Goal: Obtain resource: Obtain resource

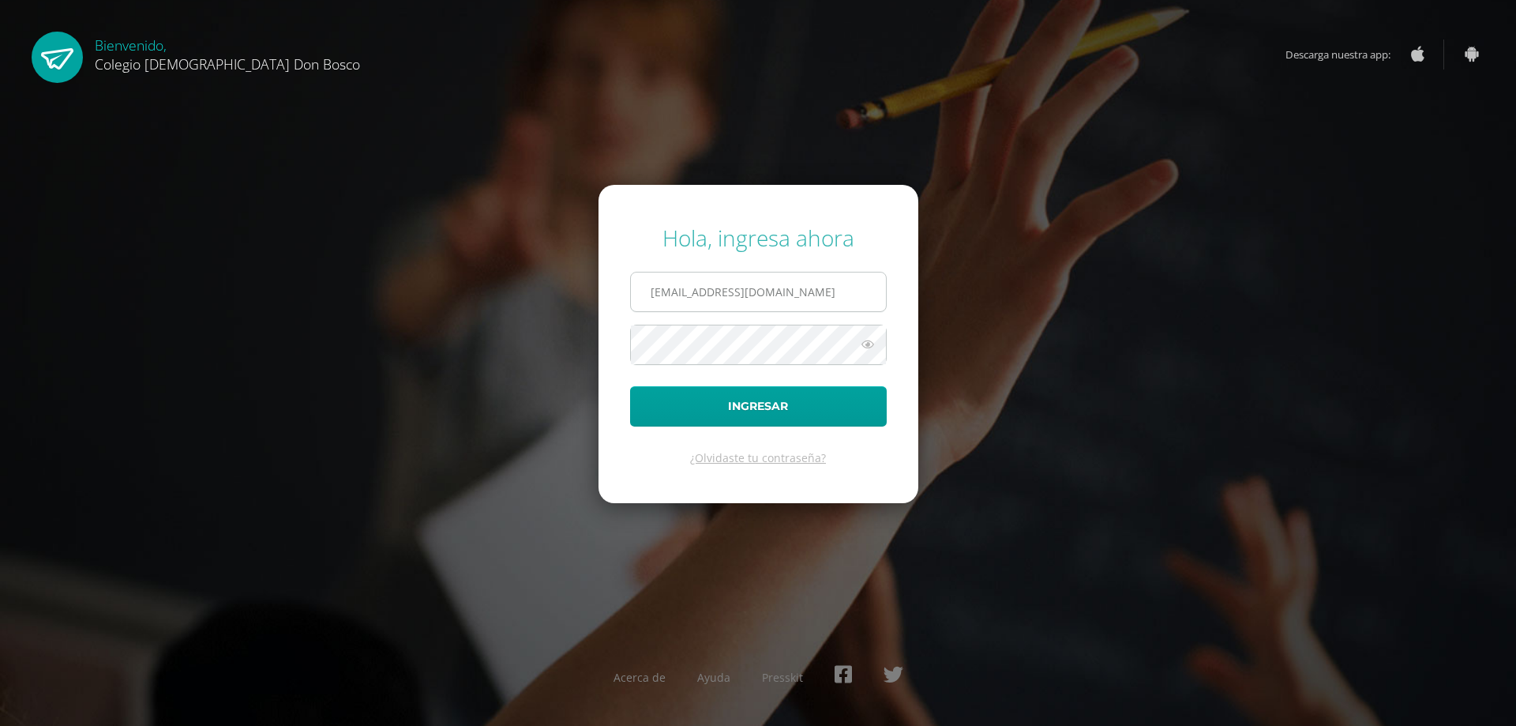
click at [808, 295] on input "rsoto@donbosco.edu.gt" at bounding box center [758, 291] width 255 height 39
type input "r"
type input "s_amaya@donbosco.edu.gt"
click at [694, 407] on button "Ingresar" at bounding box center [758, 406] width 257 height 40
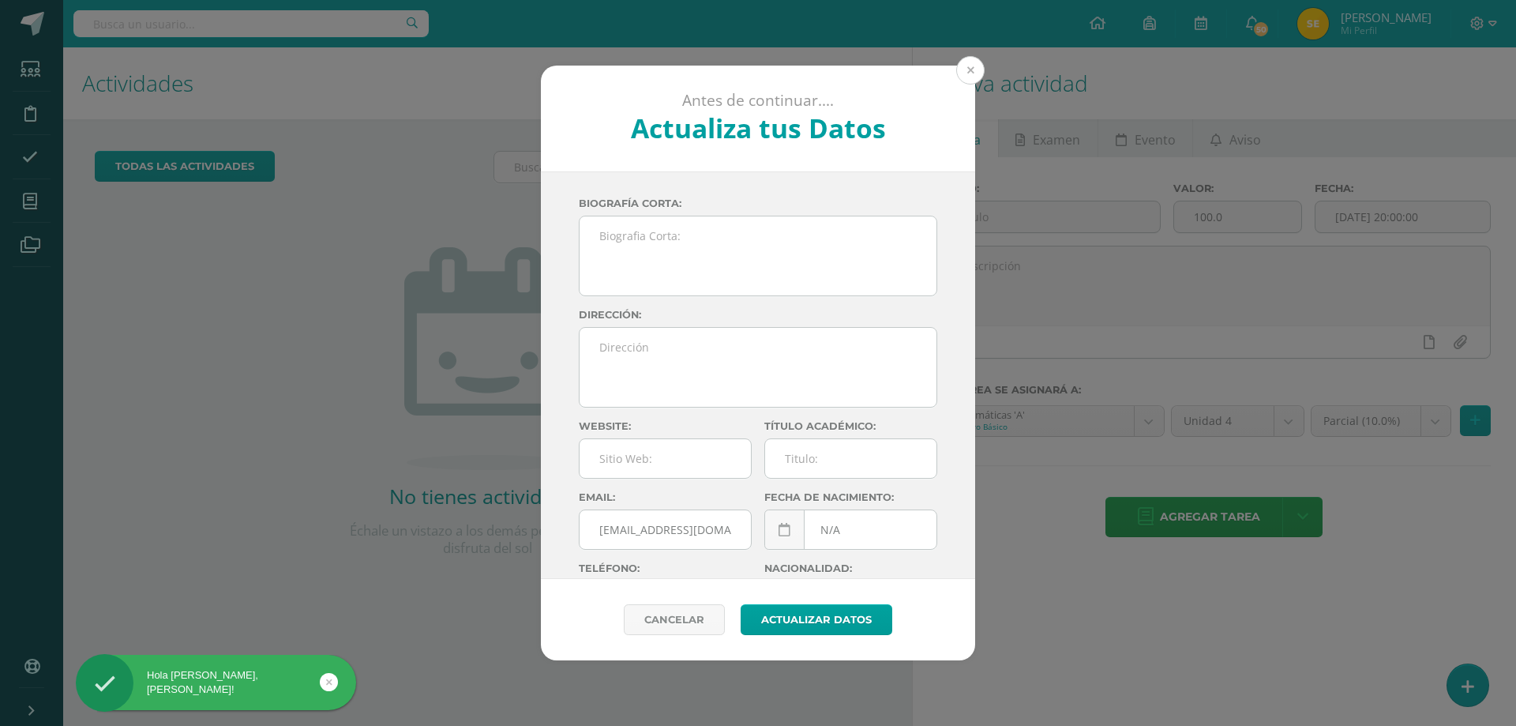
click at [970, 69] on button at bounding box center [970, 70] width 28 height 28
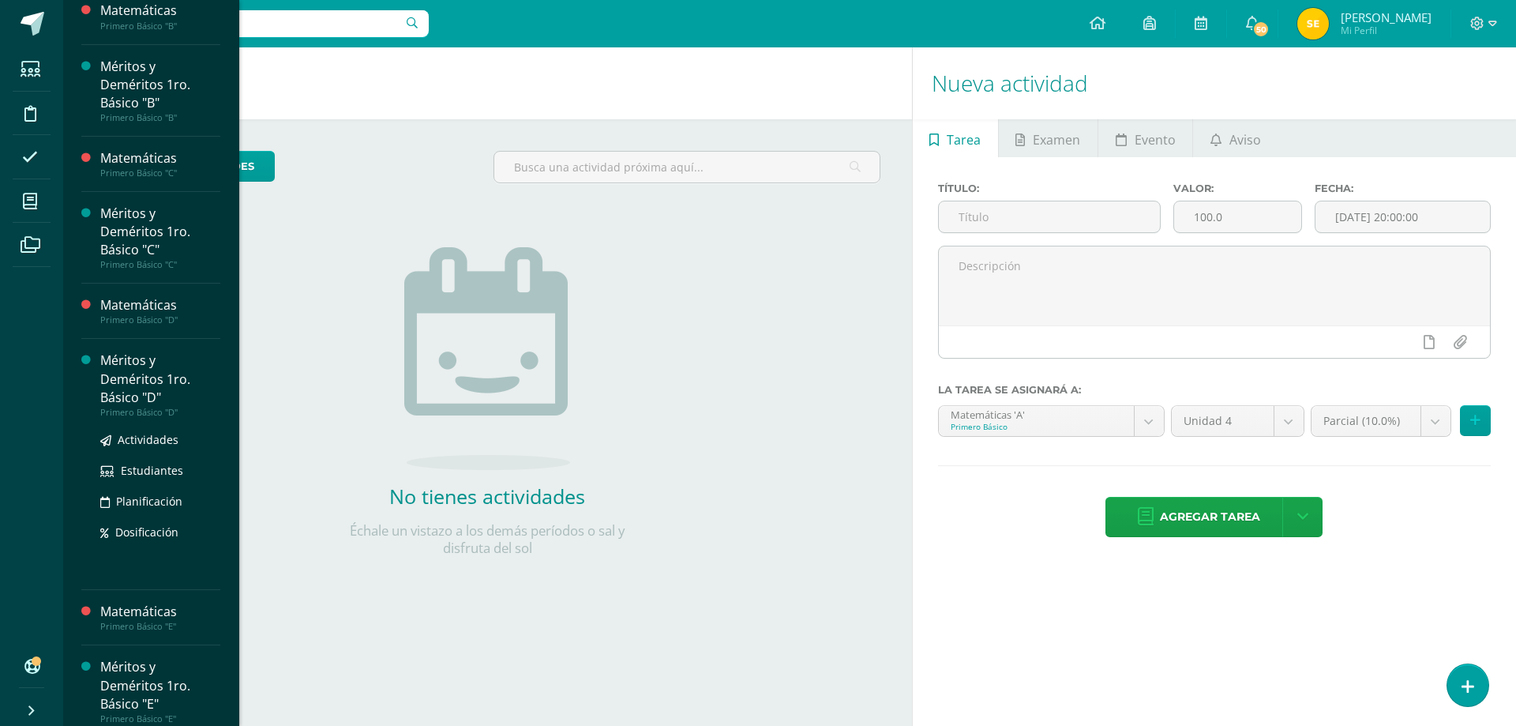
scroll to position [237, 0]
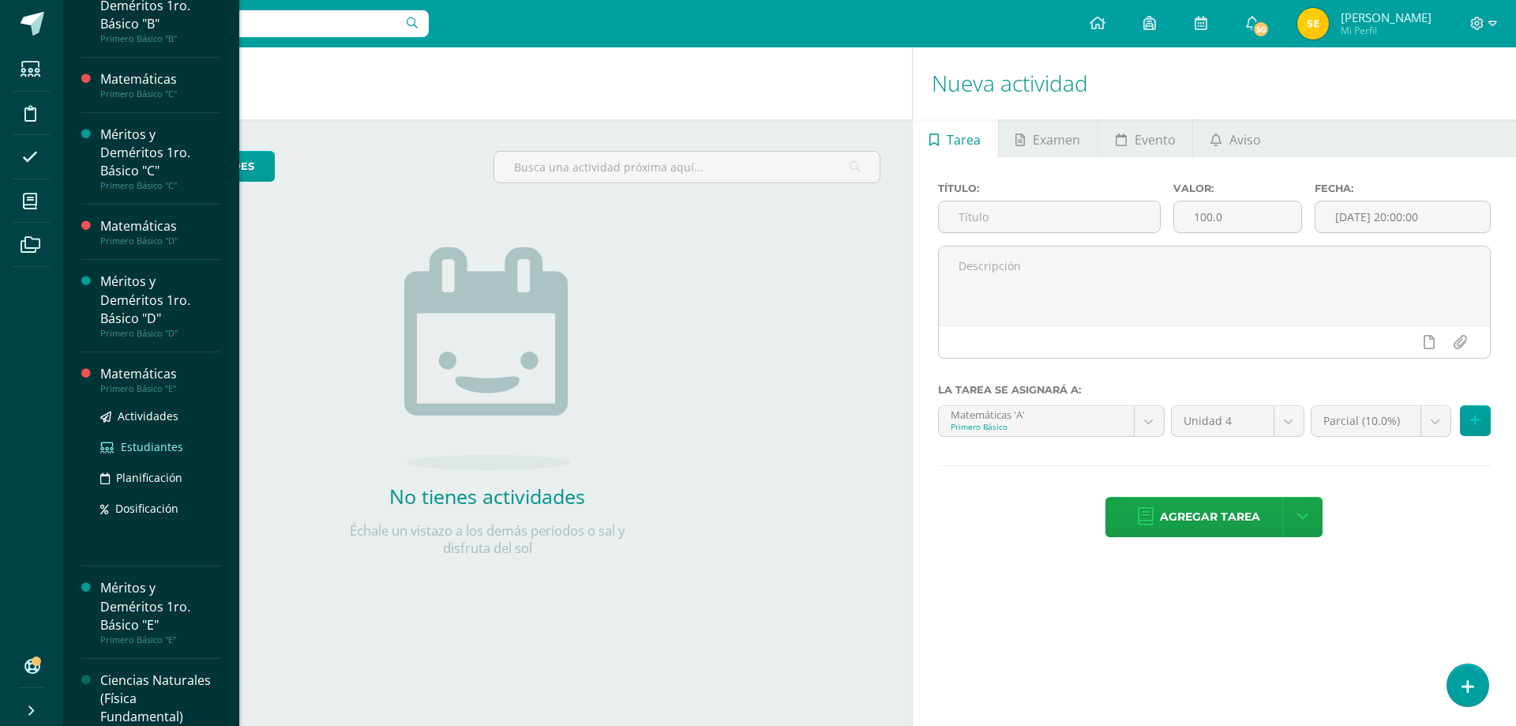
click at [150, 445] on span "Estudiantes" at bounding box center [152, 446] width 62 height 15
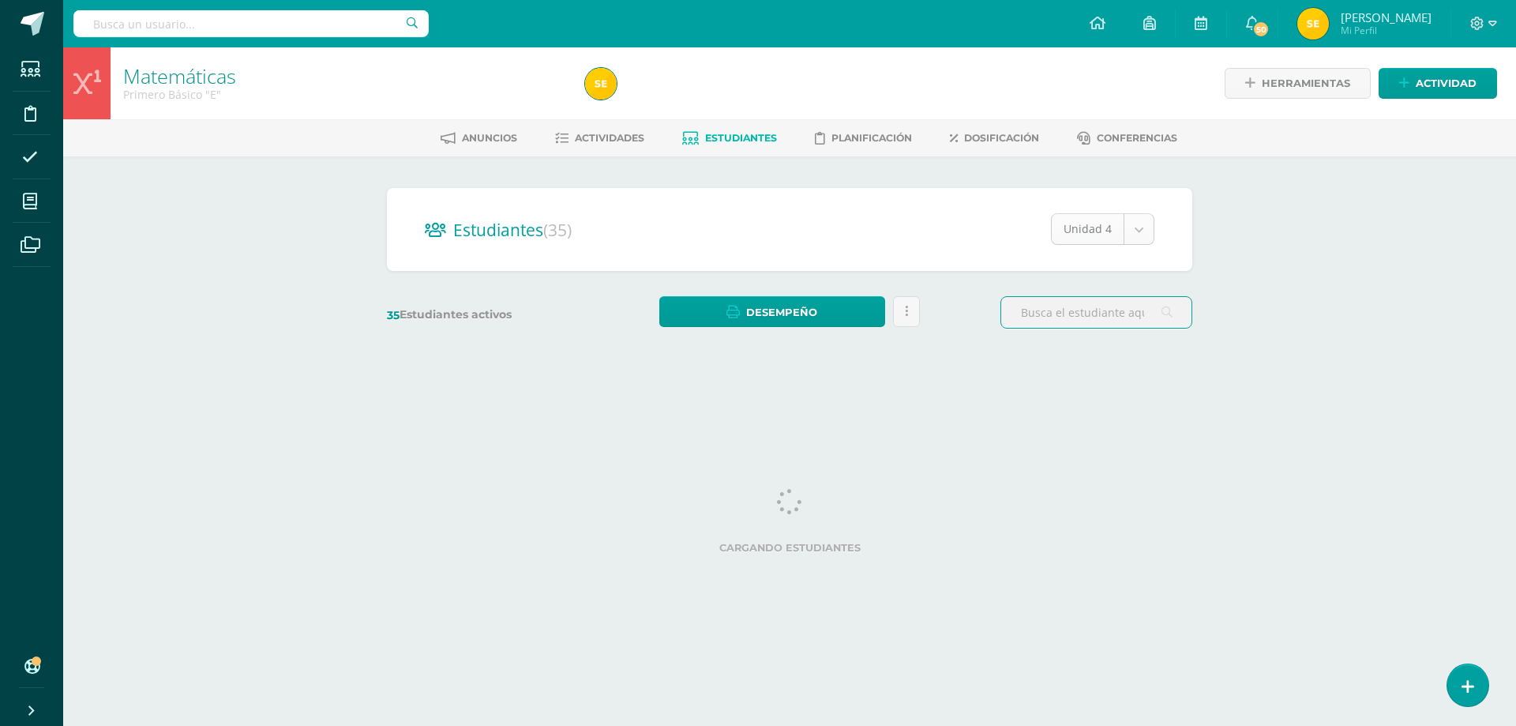
click at [1137, 232] on body "Estudiantes Disciplina Asistencia Mis cursos Archivos Soporte Ayuda Reportar un…" at bounding box center [758, 187] width 1516 height 375
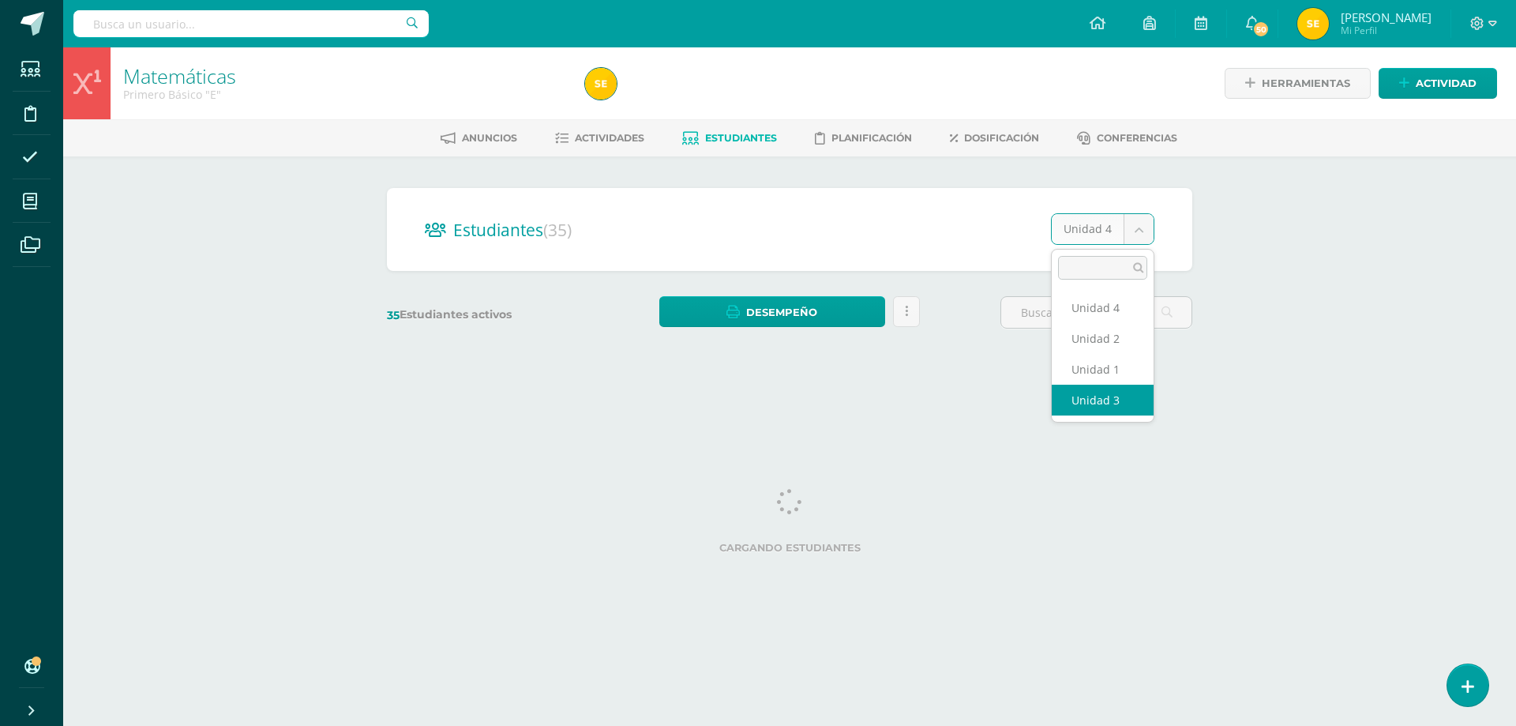
select select "/dashboard/teacher/section/3861/students/?unit=158102"
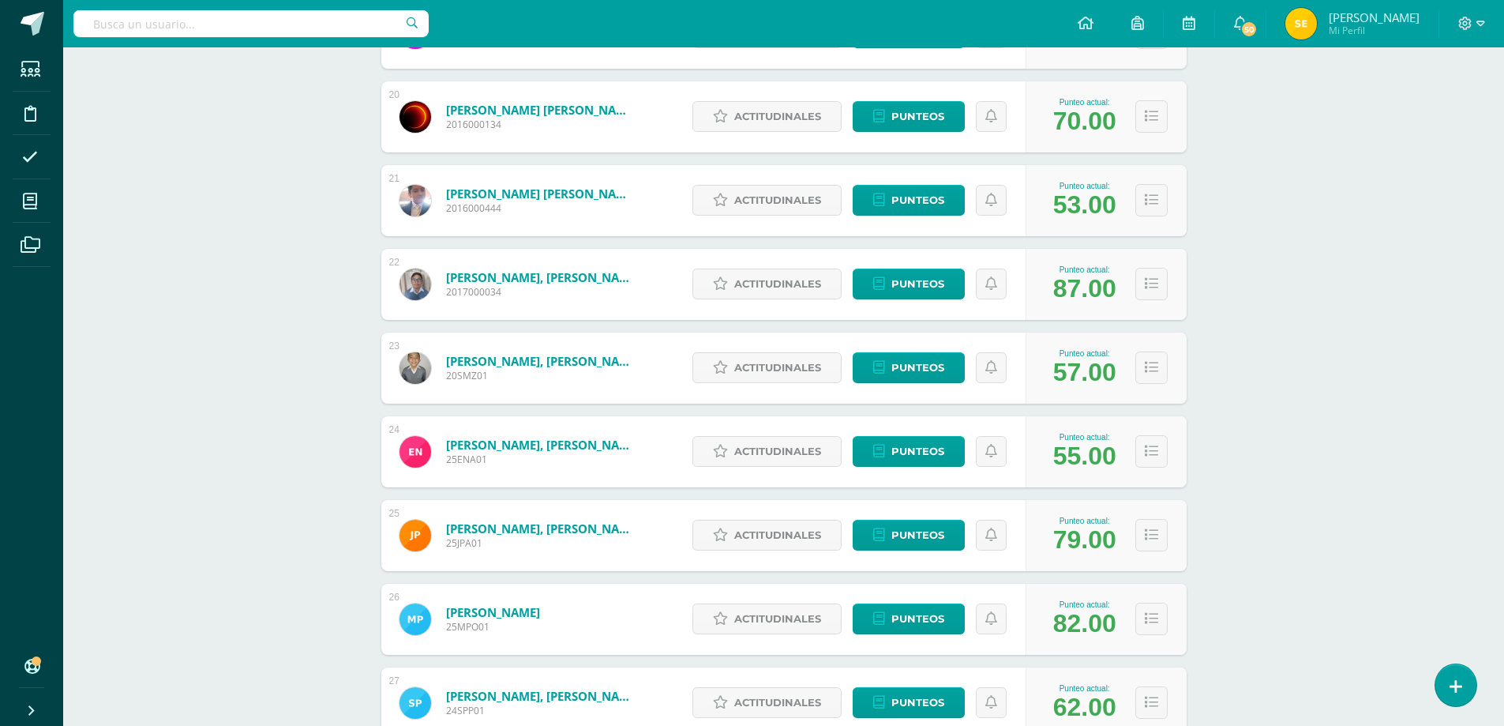
scroll to position [2010, 0]
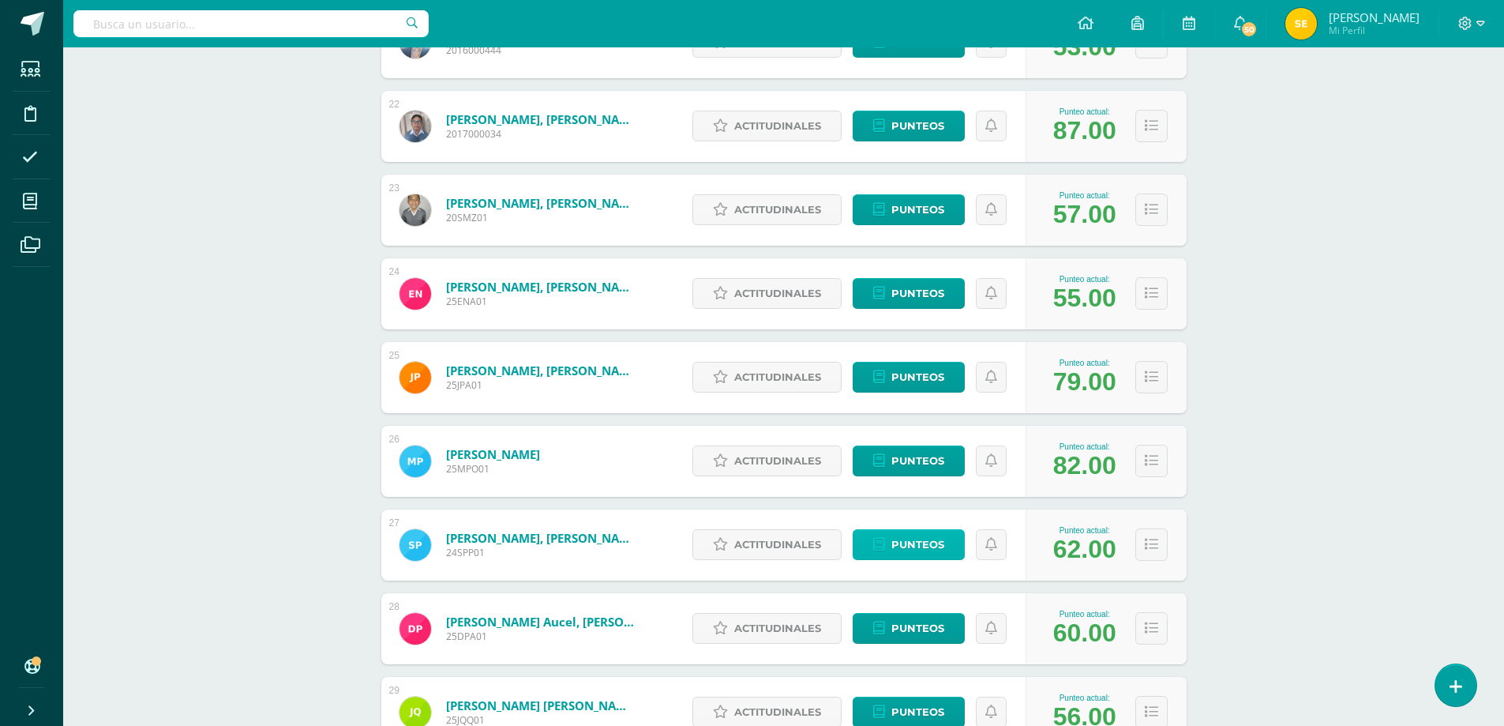
click at [922, 544] on span "Punteos" at bounding box center [917, 544] width 53 height 29
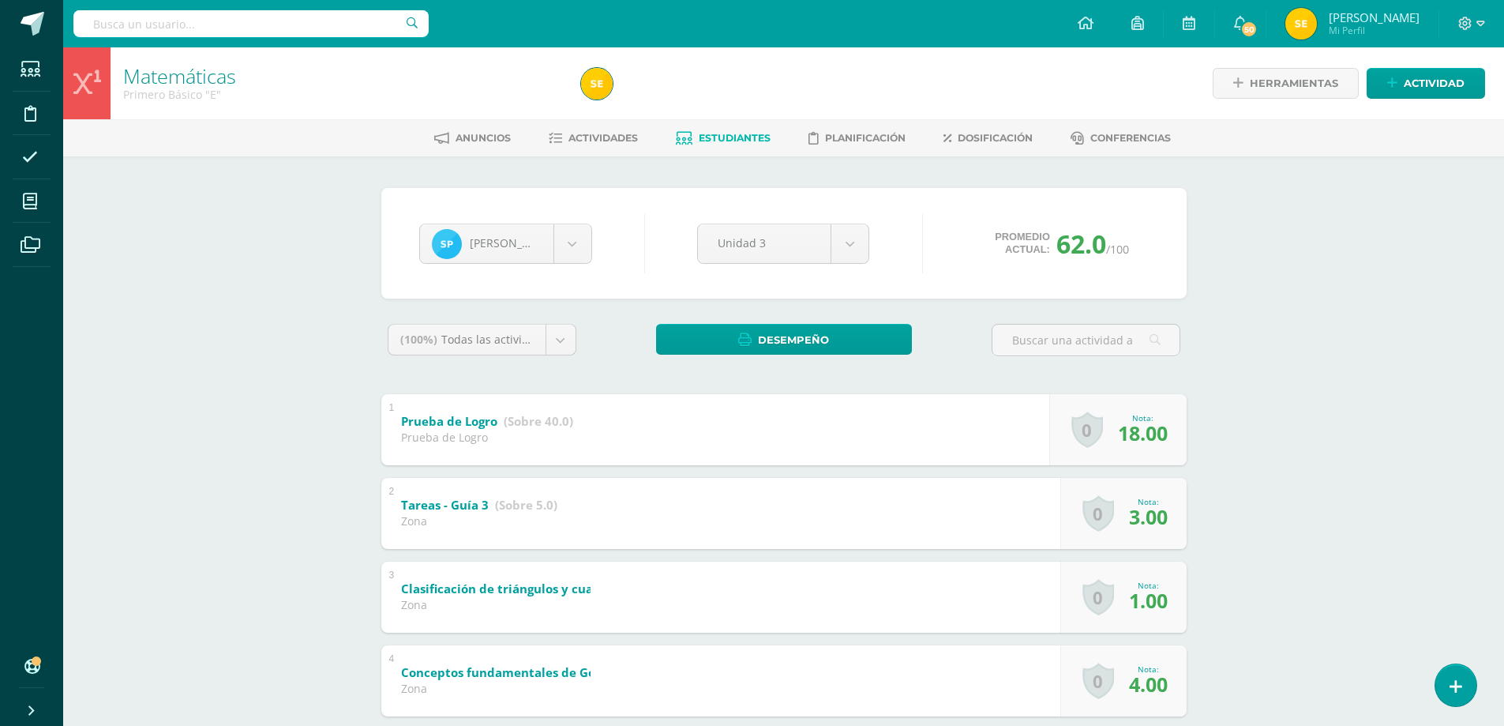
scroll to position [158, 0]
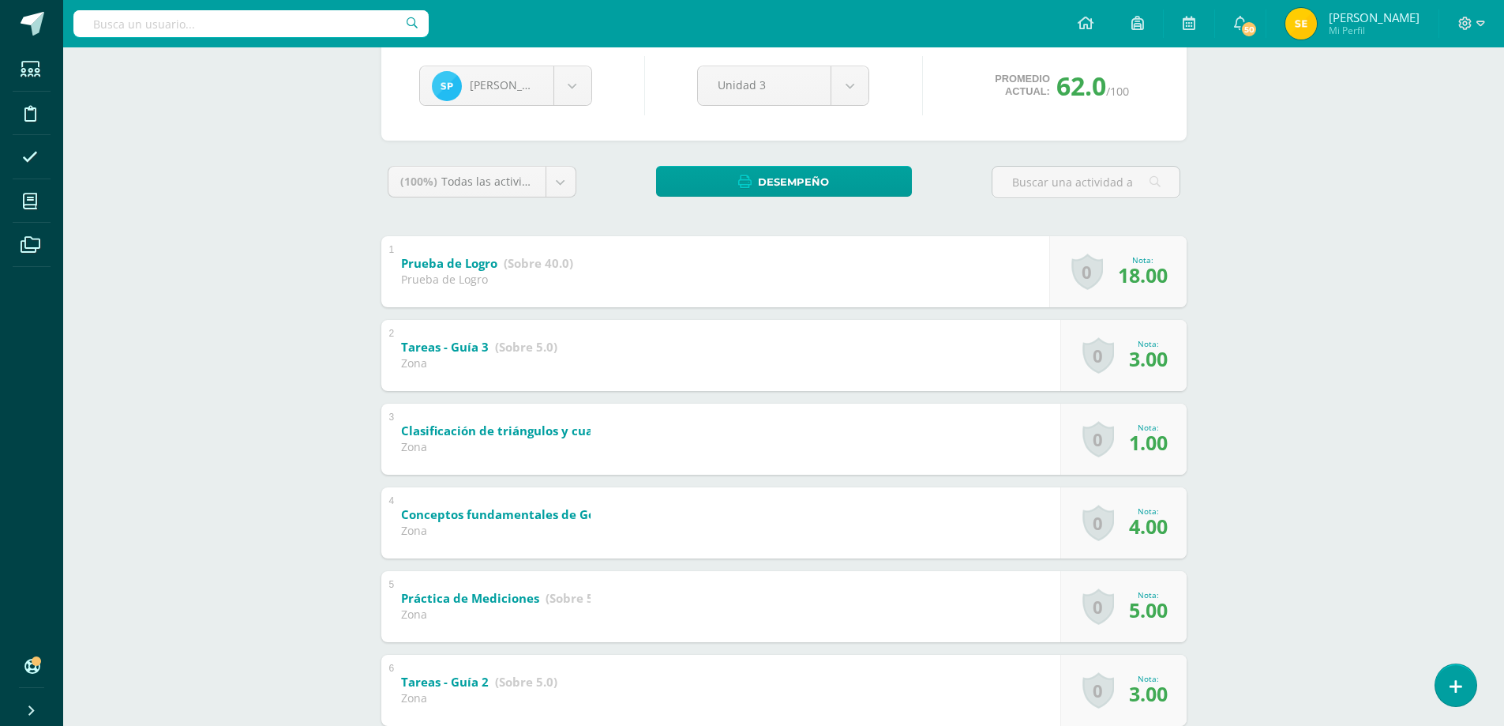
click at [1105, 442] on link "0" at bounding box center [1098, 439] width 32 height 36
click at [1105, 442] on link "0" at bounding box center [1107, 438] width 32 height 37
click at [1157, 445] on span "1.00" at bounding box center [1148, 442] width 39 height 27
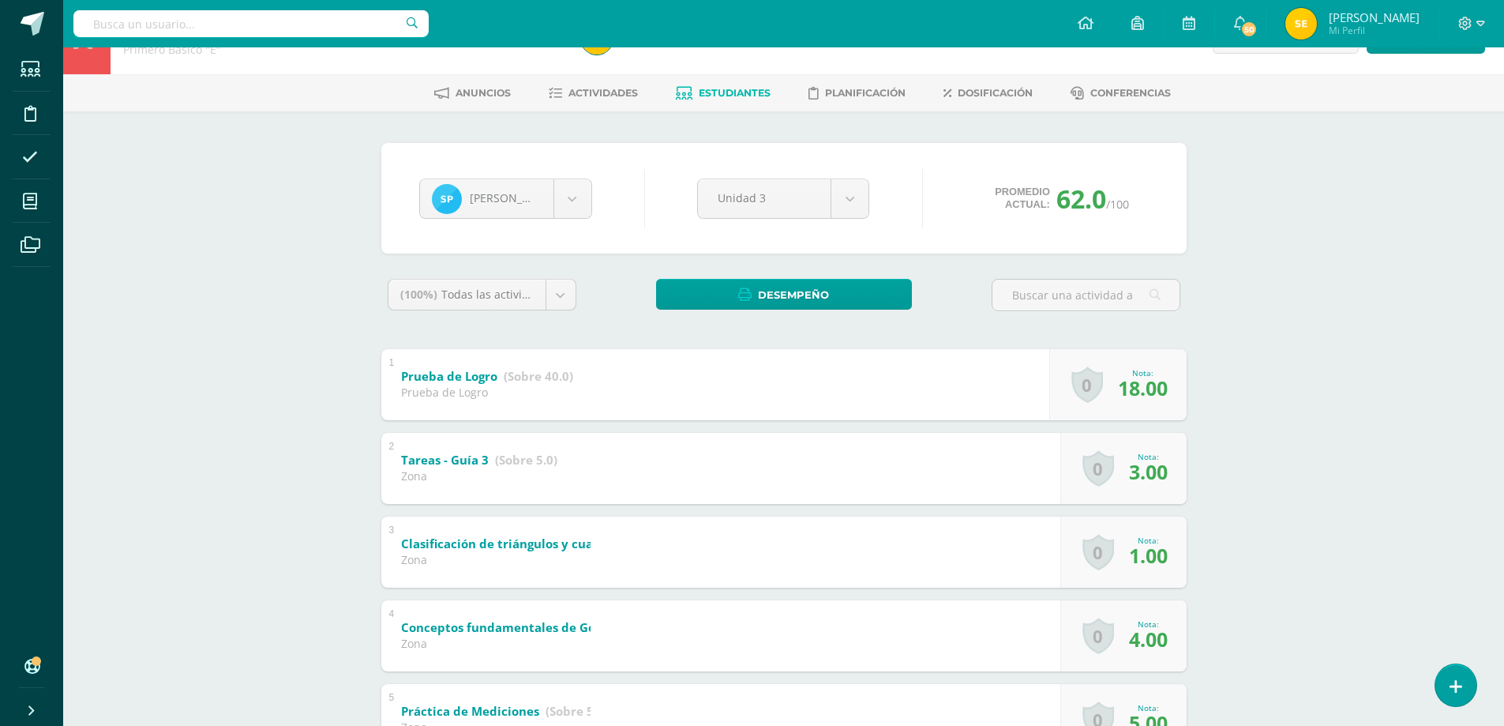
scroll to position [0, 0]
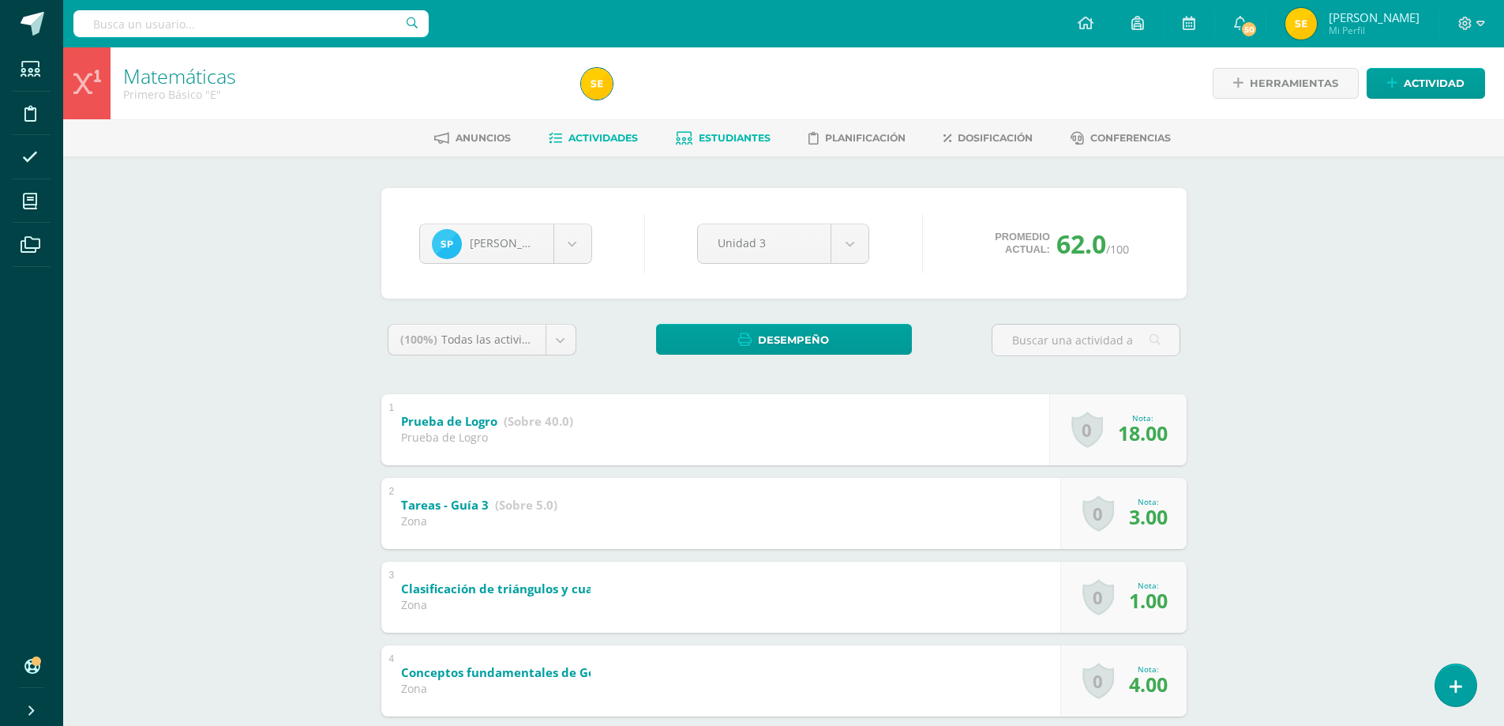
click at [594, 136] on span "Actividades" at bounding box center [602, 138] width 69 height 12
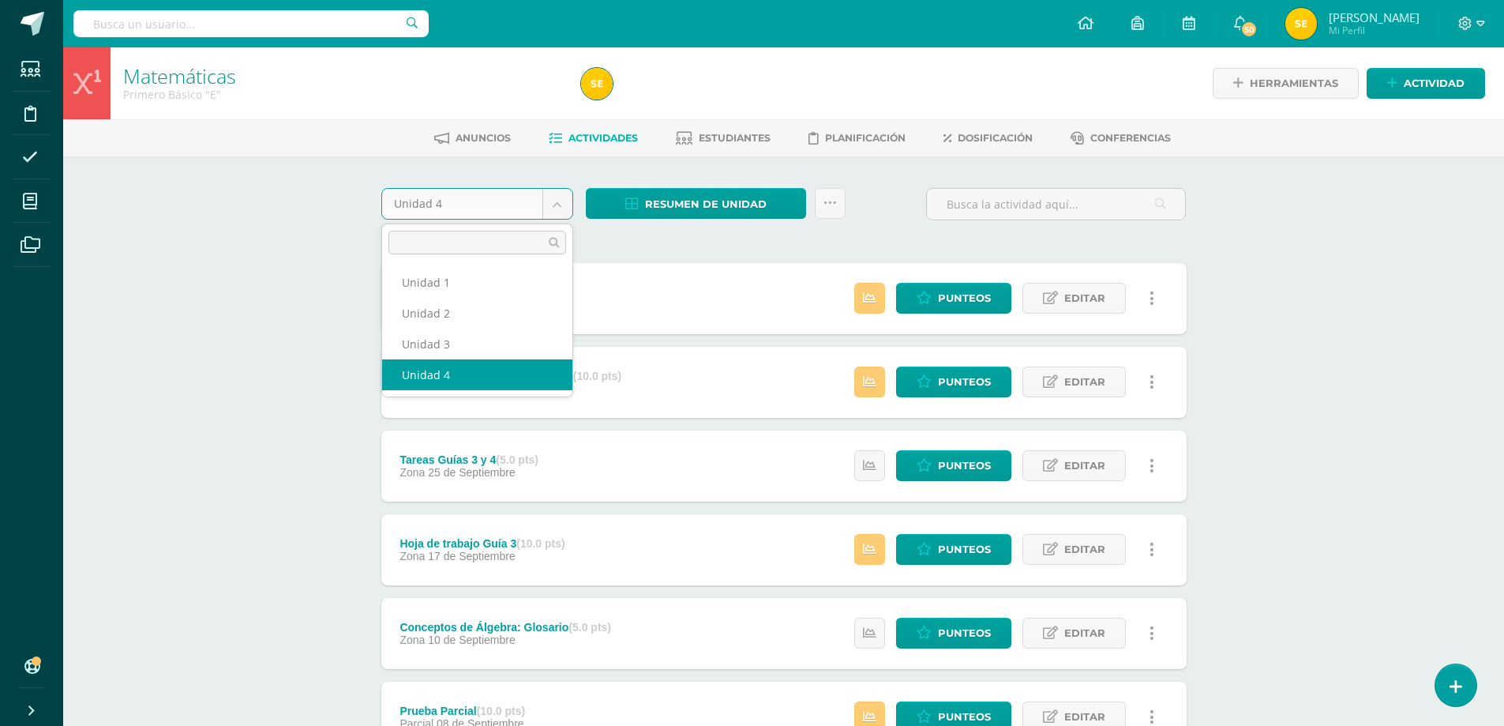
click at [555, 203] on body "Estudiantes Disciplina Asistencia Mis cursos Archivos Soporte Ayuda Reportar un…" at bounding box center [752, 593] width 1504 height 1187
select select "Unidad 3"
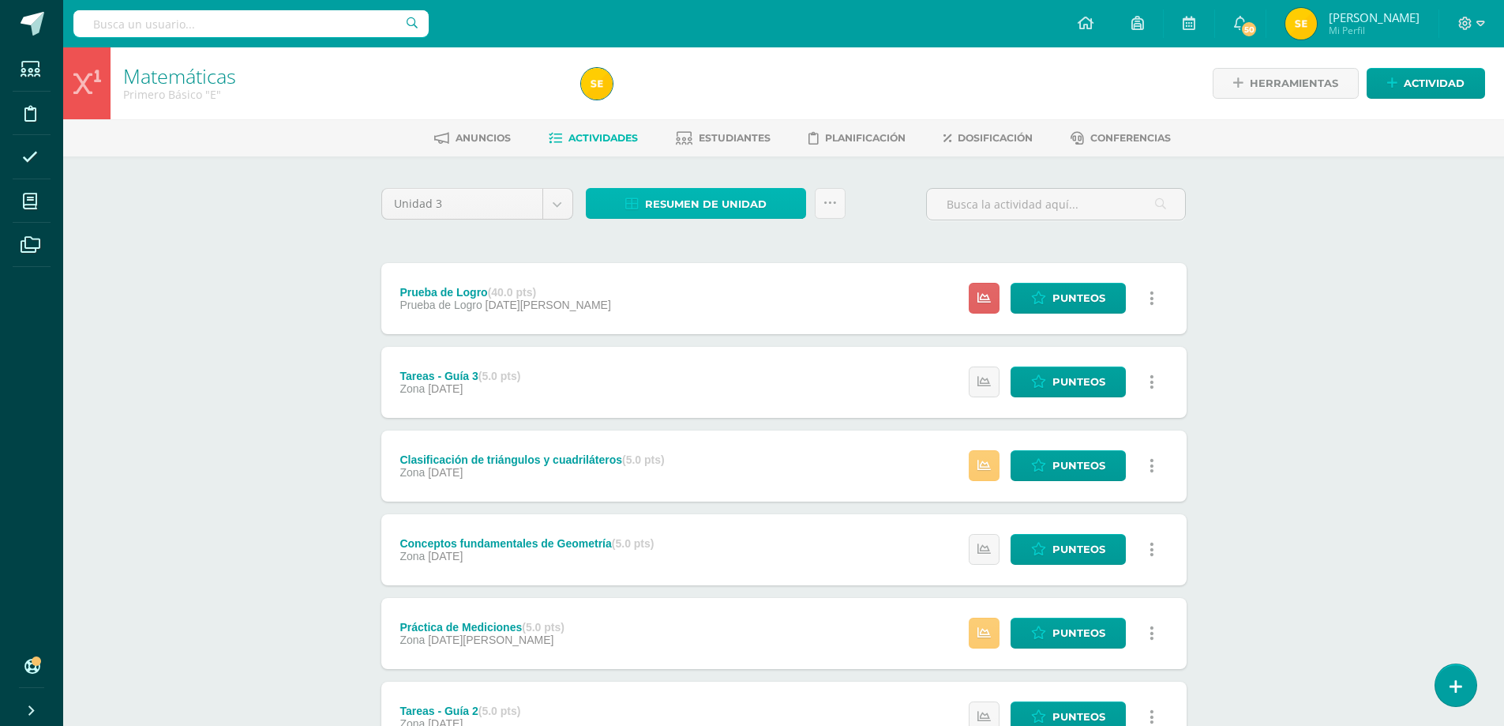
click at [738, 203] on span "Resumen de unidad" at bounding box center [706, 203] width 122 height 29
click at [717, 102] on link "Descargar como HTML" at bounding box center [696, 101] width 168 height 24
click at [771, 265] on div "Prueba de Logro (40.0 pts) Prueba de Logro 07 de Agosto Estatus de Actividad: 0…" at bounding box center [783, 298] width 805 height 71
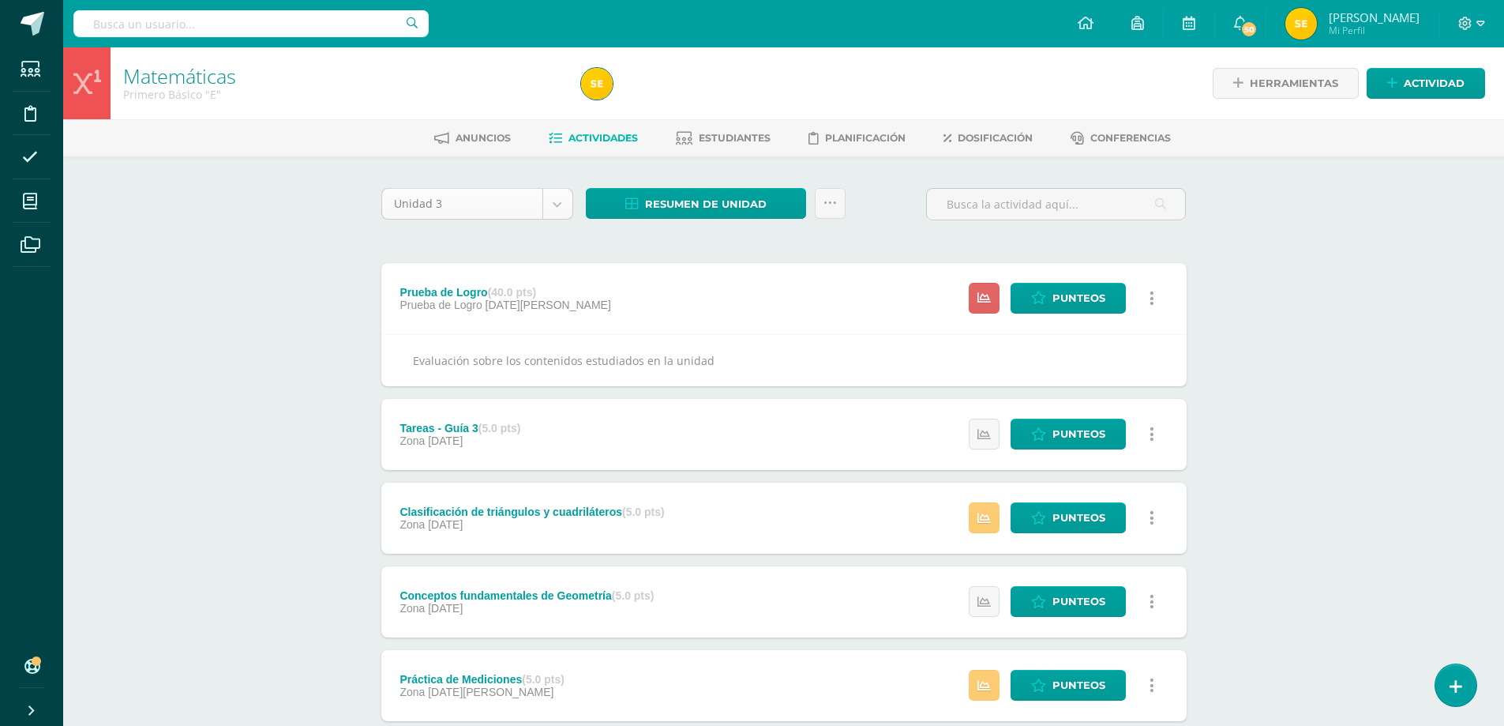
click at [559, 208] on body "Estudiantes Disciplina Asistencia Mis cursos Archivos Soporte Ayuda Reportar un…" at bounding box center [752, 619] width 1504 height 1239
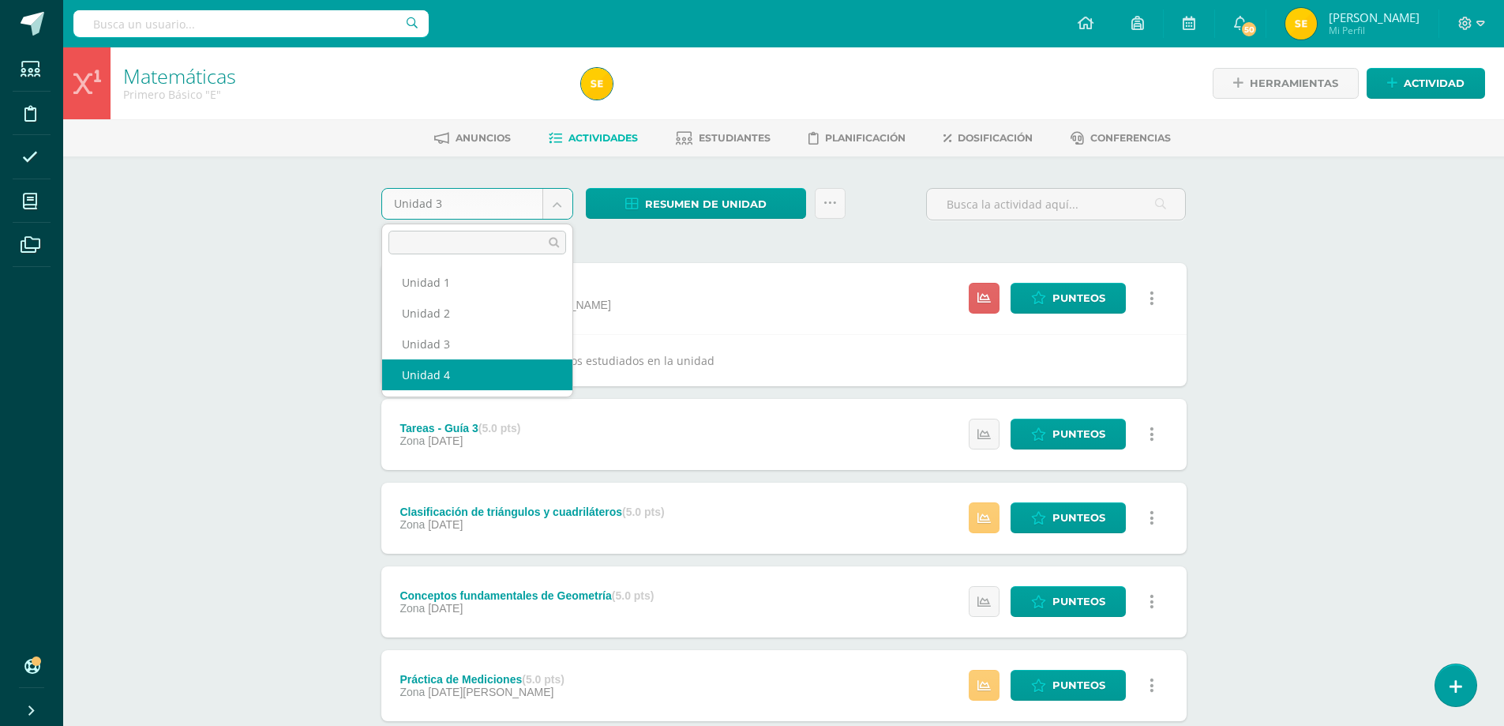
select select "Unidad 4"
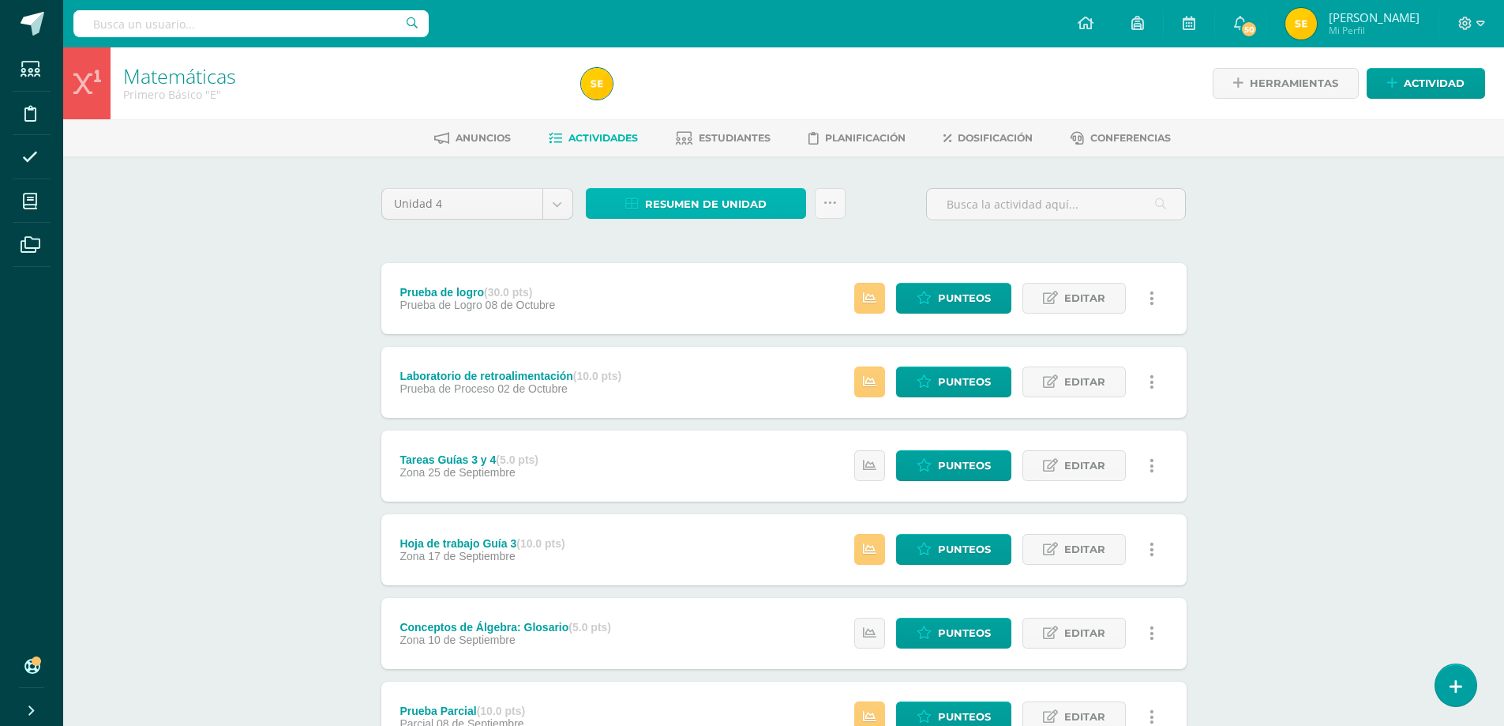
click at [732, 204] on span "Resumen de unidad" at bounding box center [706, 203] width 122 height 29
click at [709, 104] on link "Descargar como HTML" at bounding box center [696, 101] width 168 height 24
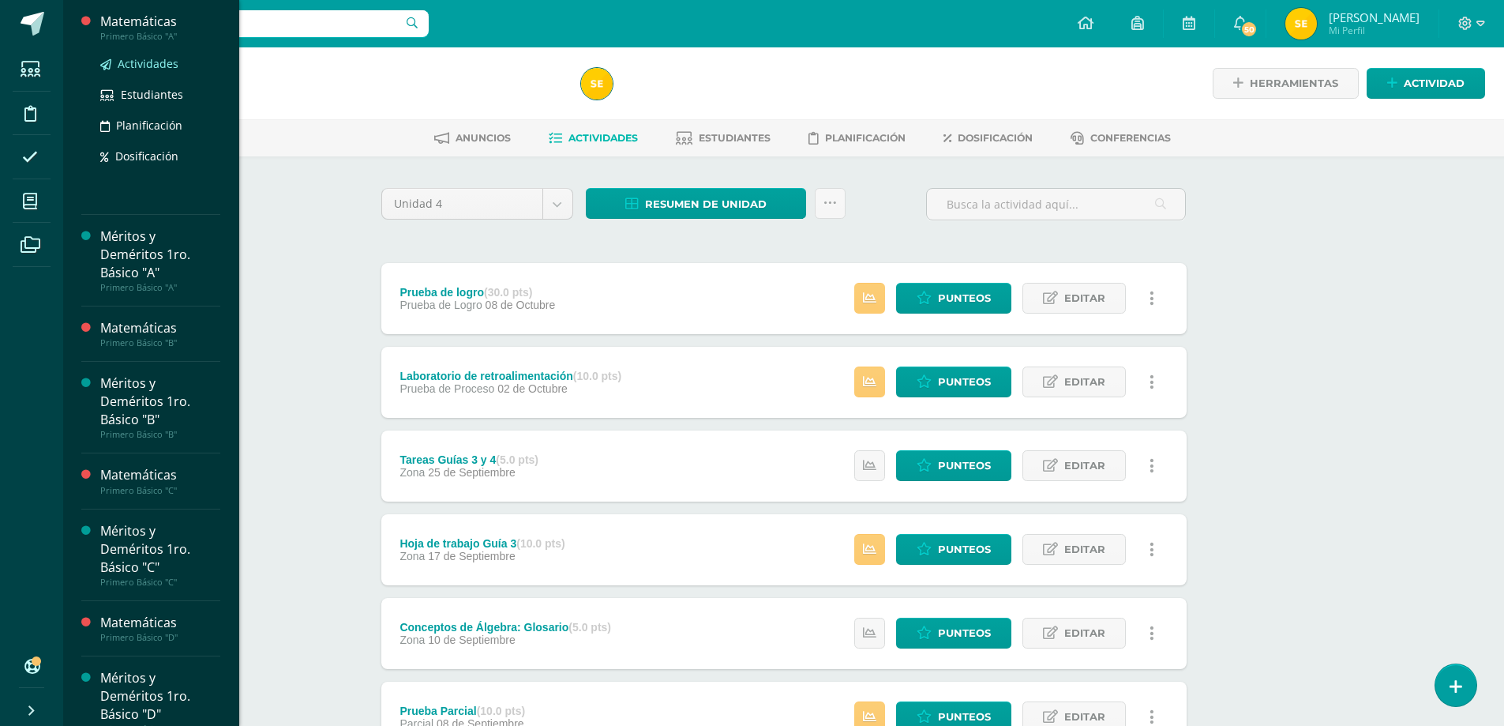
click at [156, 62] on span "Actividades" at bounding box center [148, 63] width 61 height 15
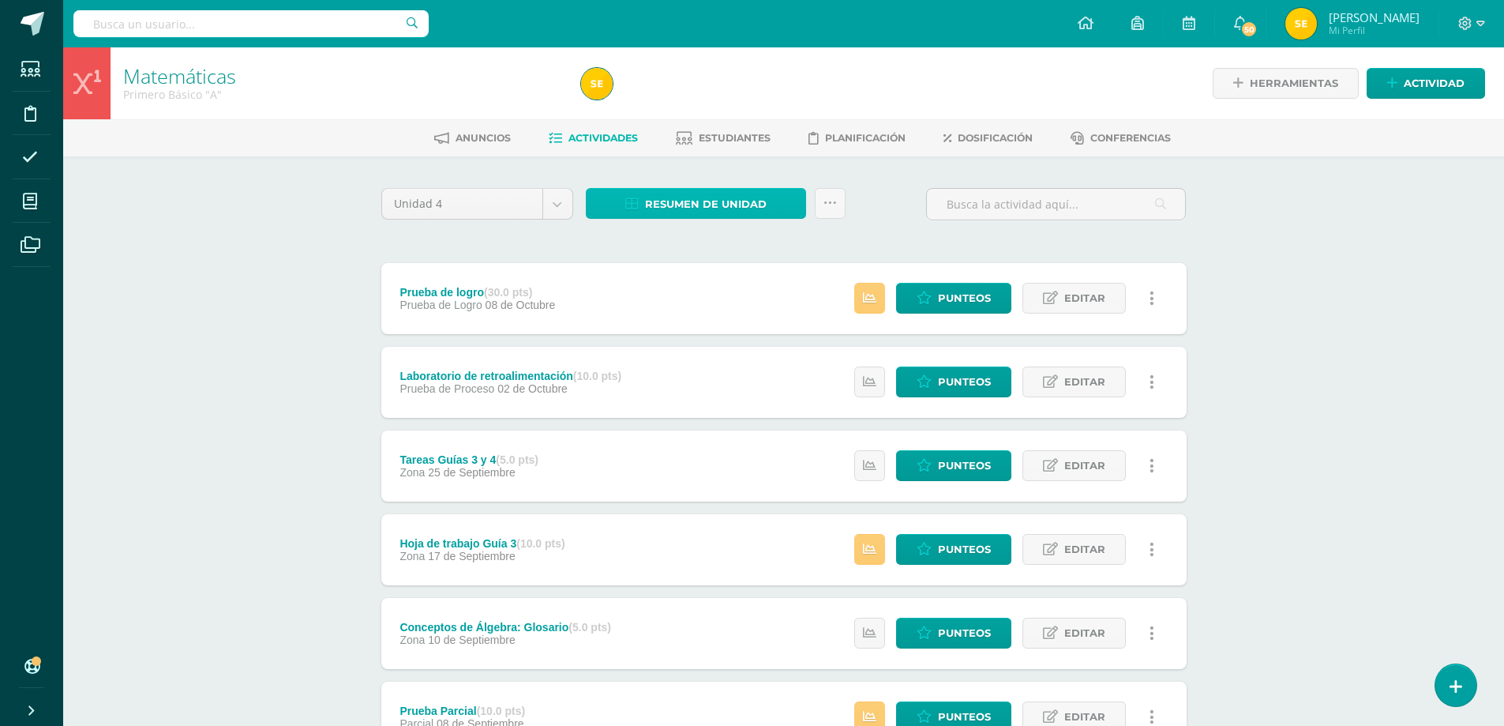
click at [730, 203] on span "Resumen de unidad" at bounding box center [706, 203] width 122 height 29
click at [703, 99] on link "Descargar como HTML" at bounding box center [696, 101] width 168 height 24
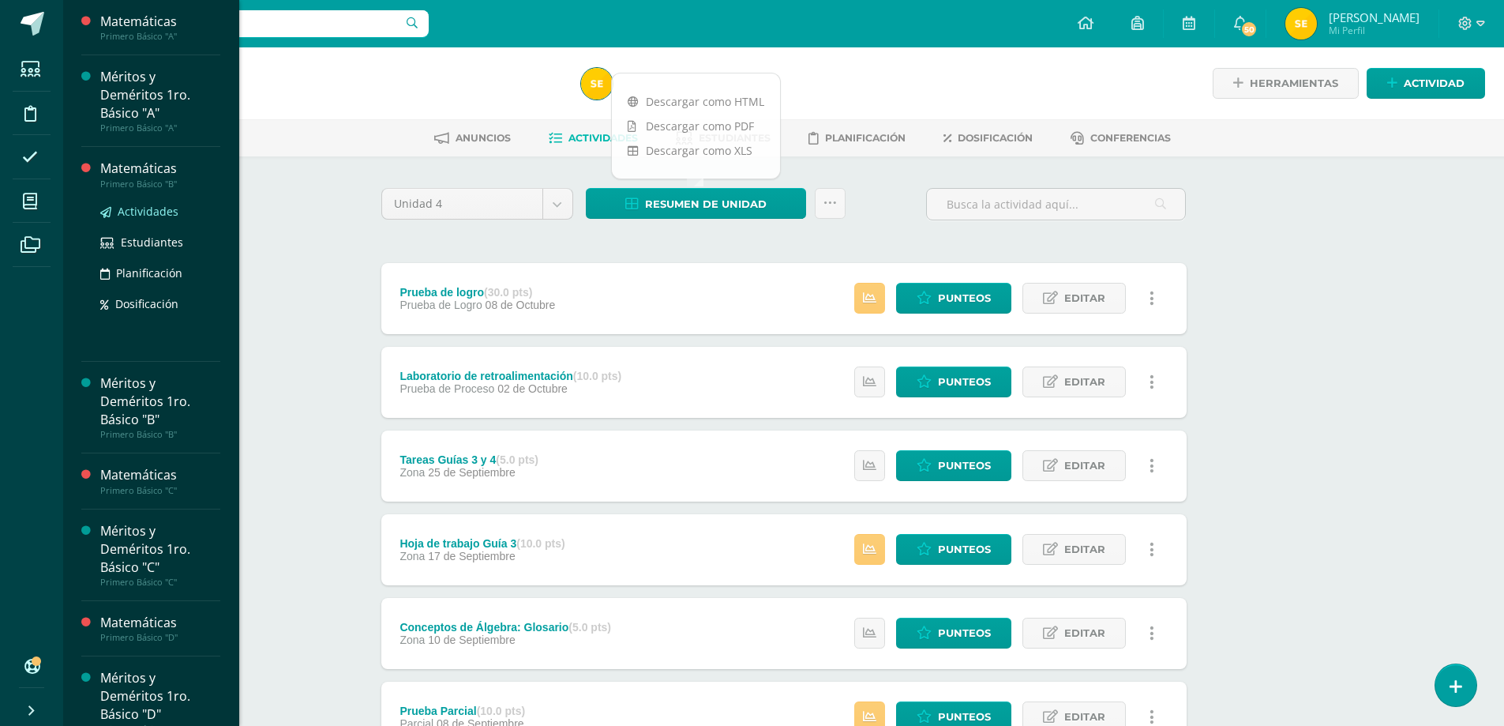
click at [137, 214] on span "Actividades" at bounding box center [148, 211] width 61 height 15
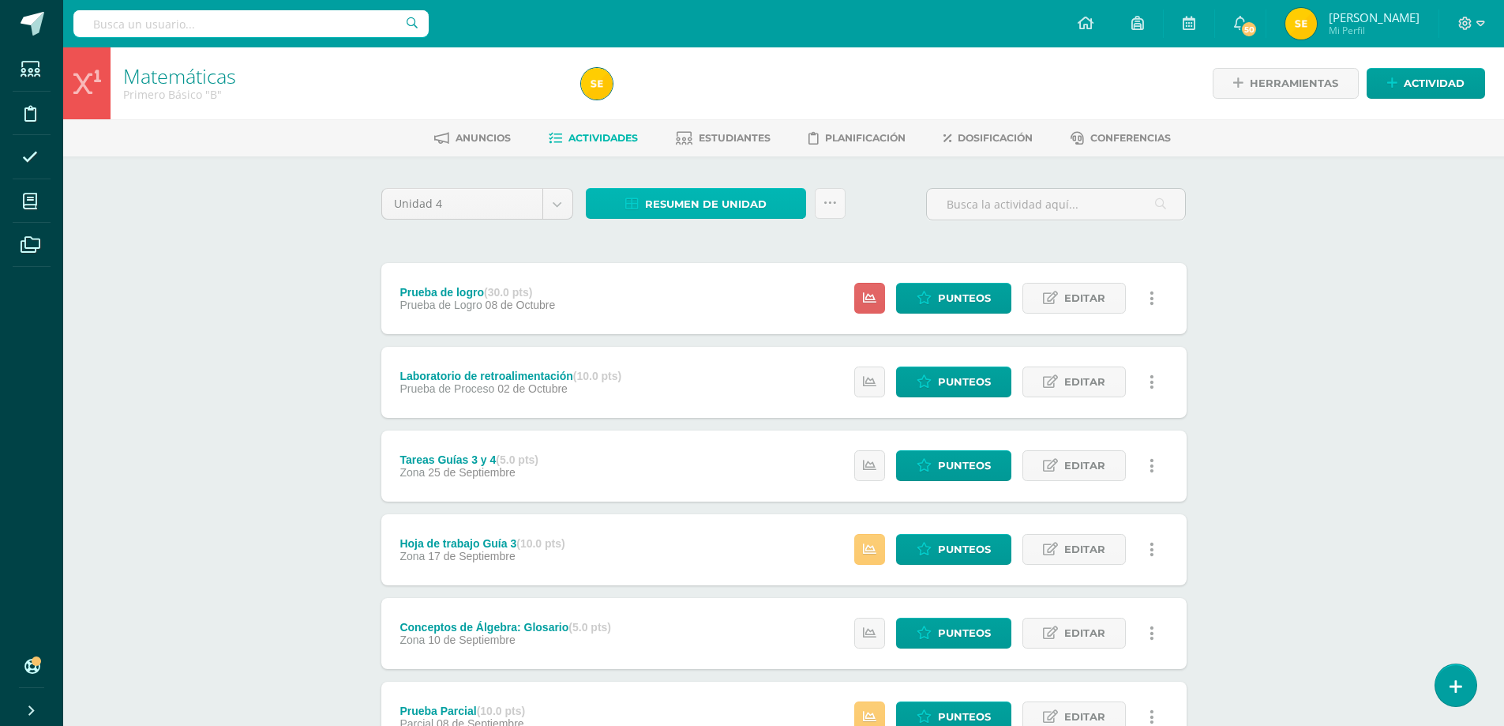
click at [725, 201] on span "Resumen de unidad" at bounding box center [706, 203] width 122 height 29
click at [685, 100] on link "Descargar como HTML" at bounding box center [696, 101] width 168 height 24
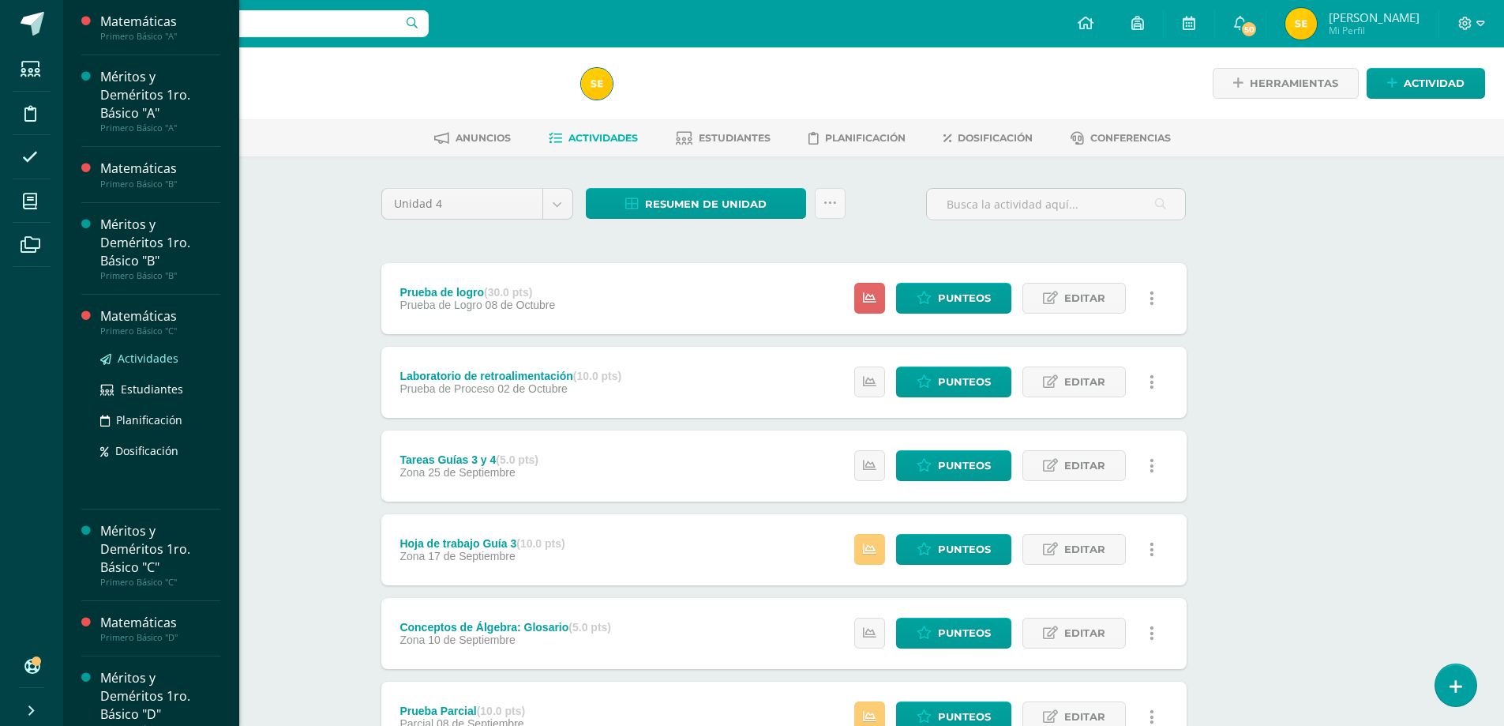
click at [139, 360] on span "Actividades" at bounding box center [148, 358] width 61 height 15
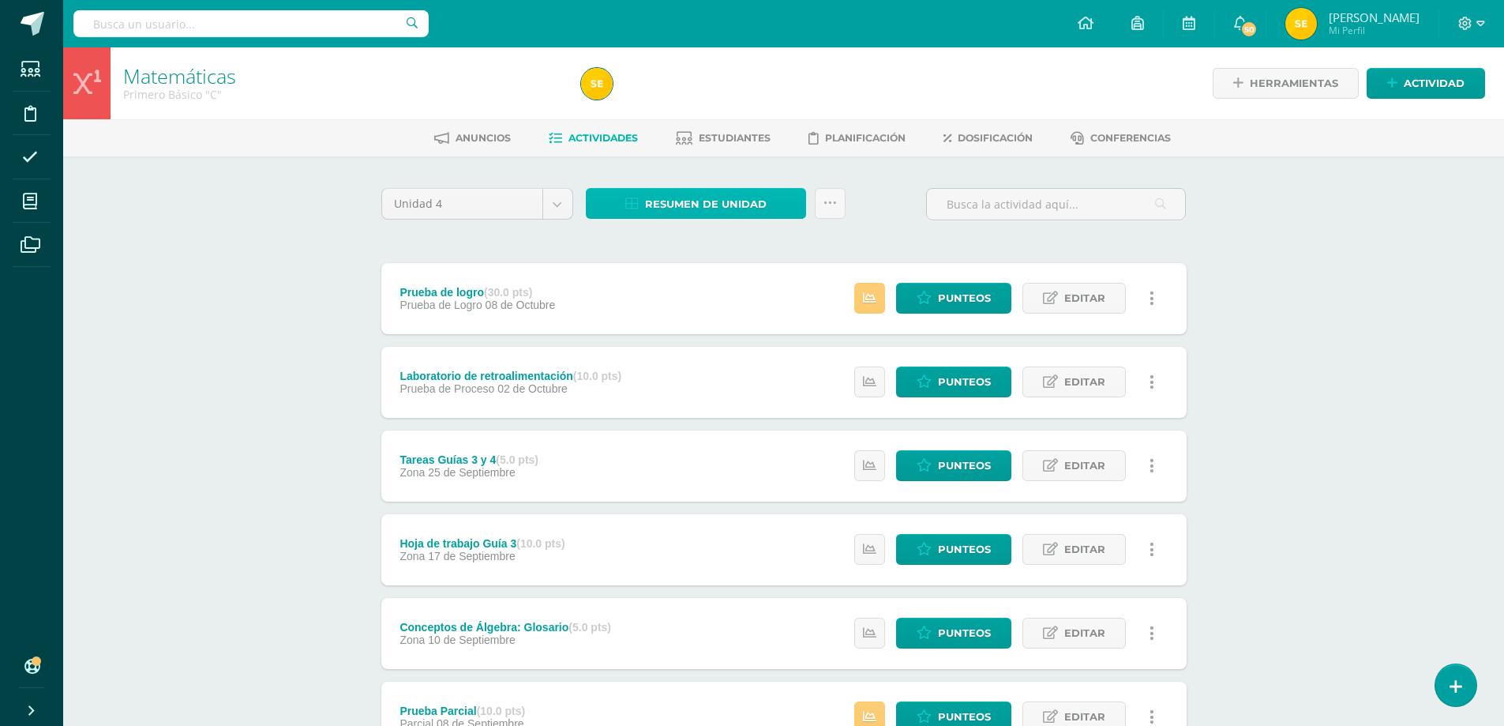
click at [735, 206] on span "Resumen de unidad" at bounding box center [706, 203] width 122 height 29
click at [726, 100] on link "Descargar como HTML" at bounding box center [696, 101] width 168 height 24
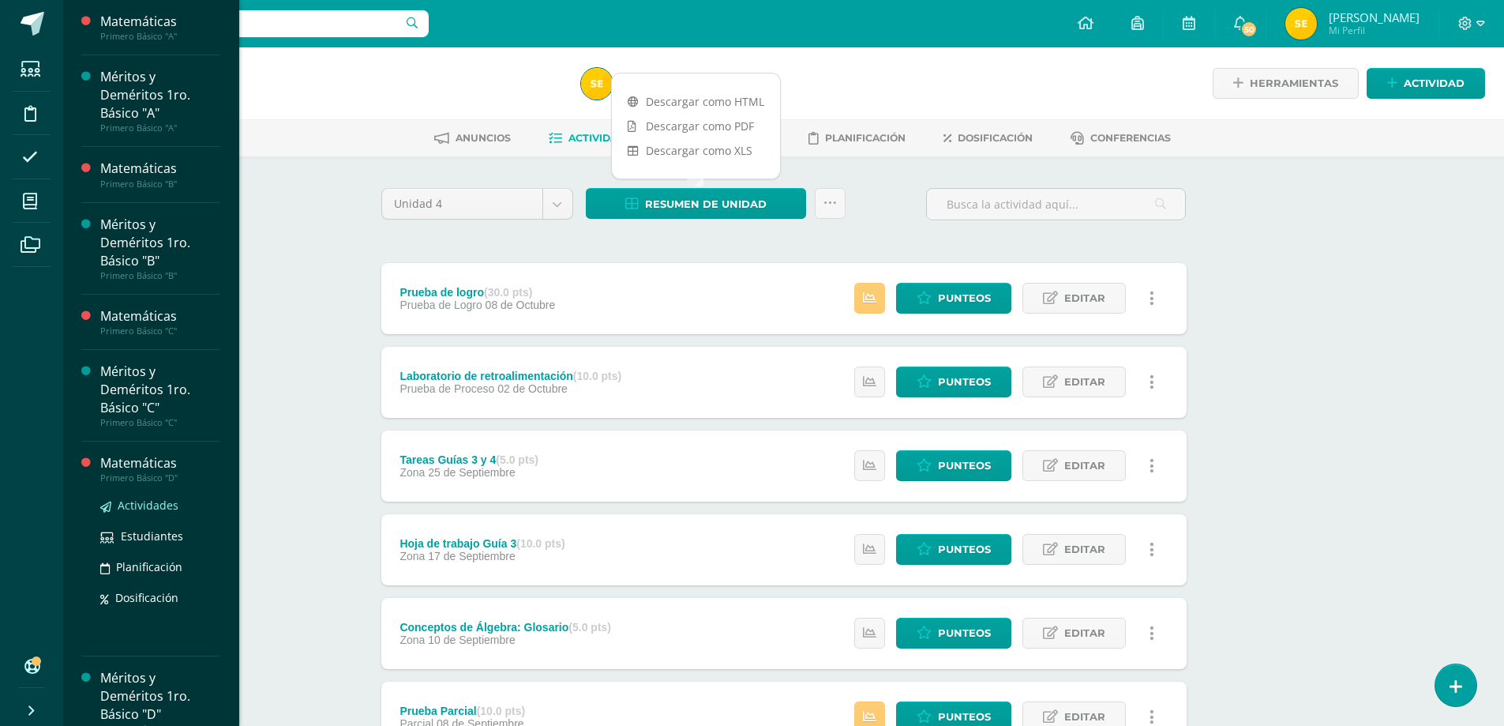
click at [142, 502] on span "Actividades" at bounding box center [148, 504] width 61 height 15
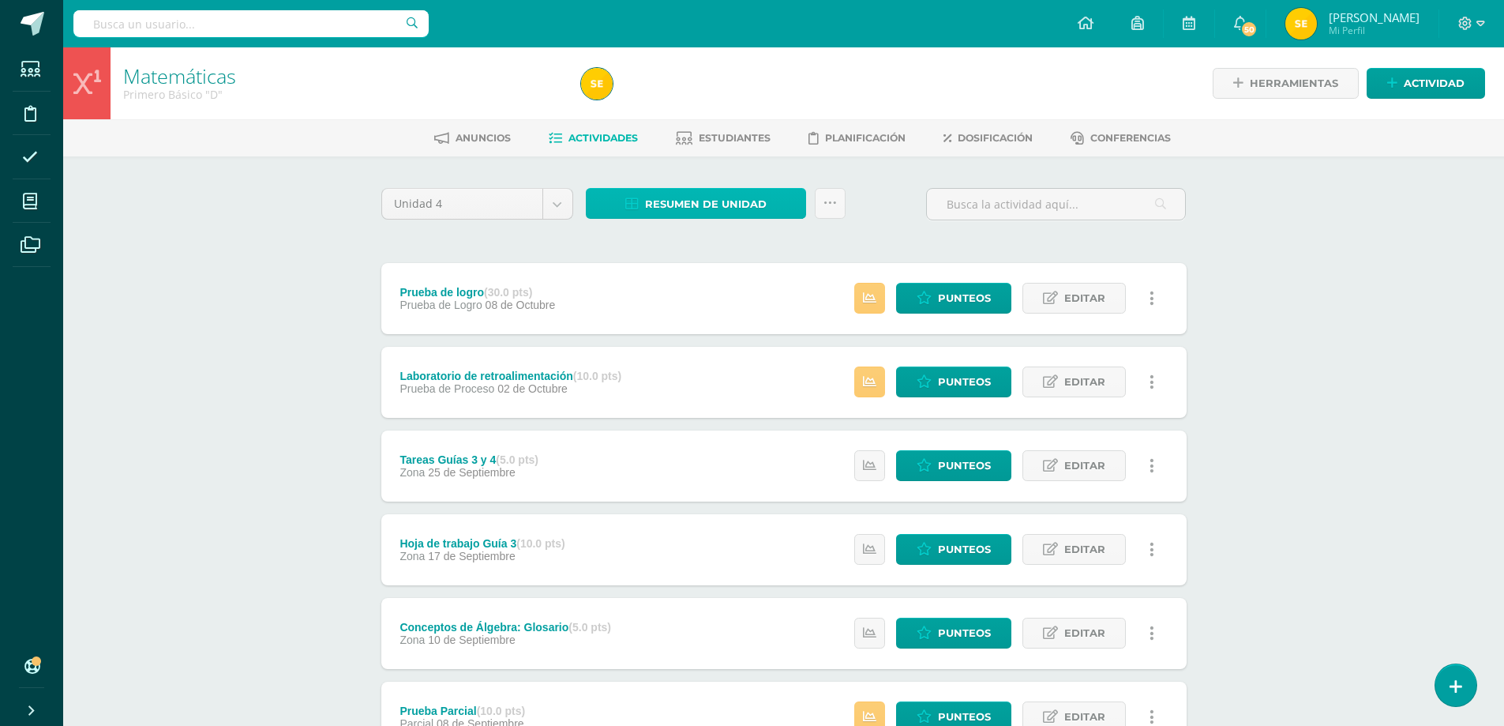
click at [710, 198] on span "Resumen de unidad" at bounding box center [706, 203] width 122 height 29
click at [688, 100] on link "Descargar como HTML" at bounding box center [696, 101] width 168 height 24
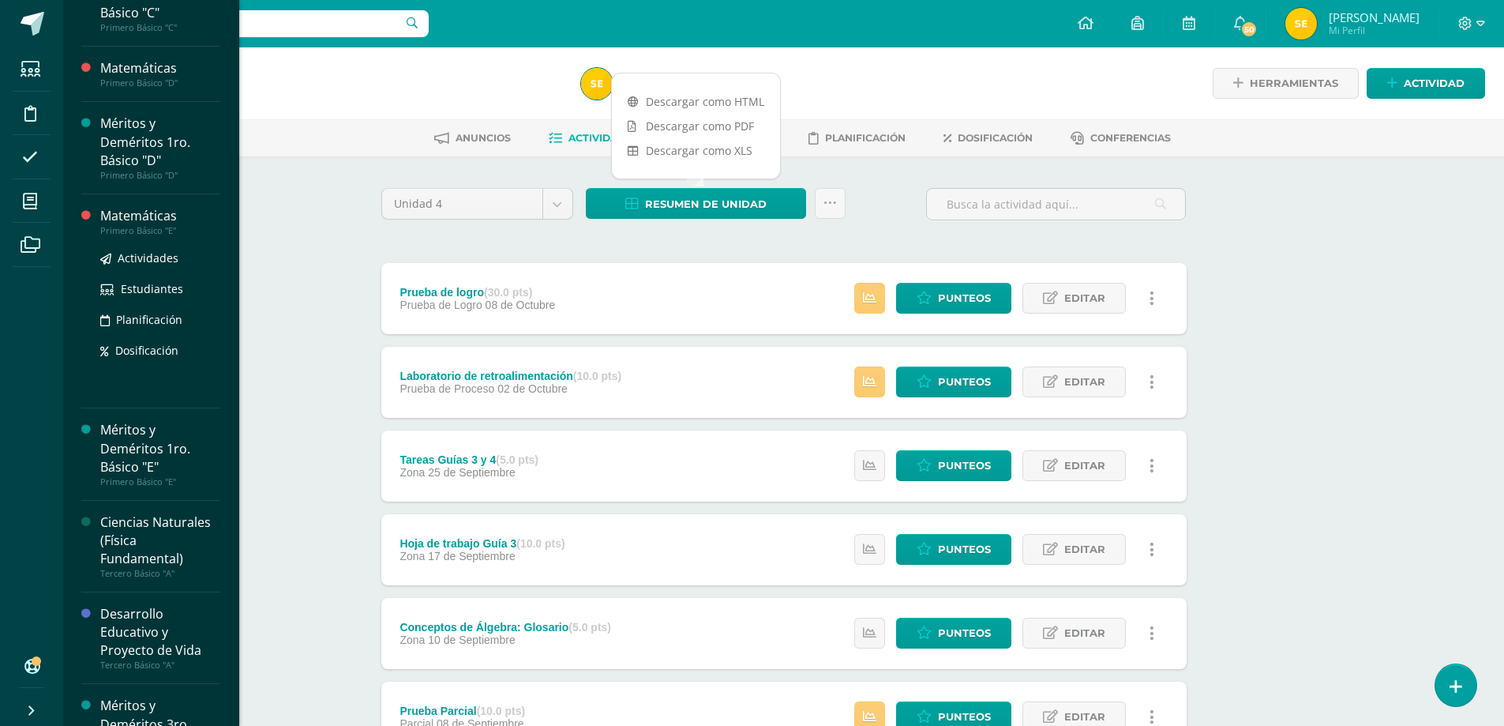
scroll to position [474, 0]
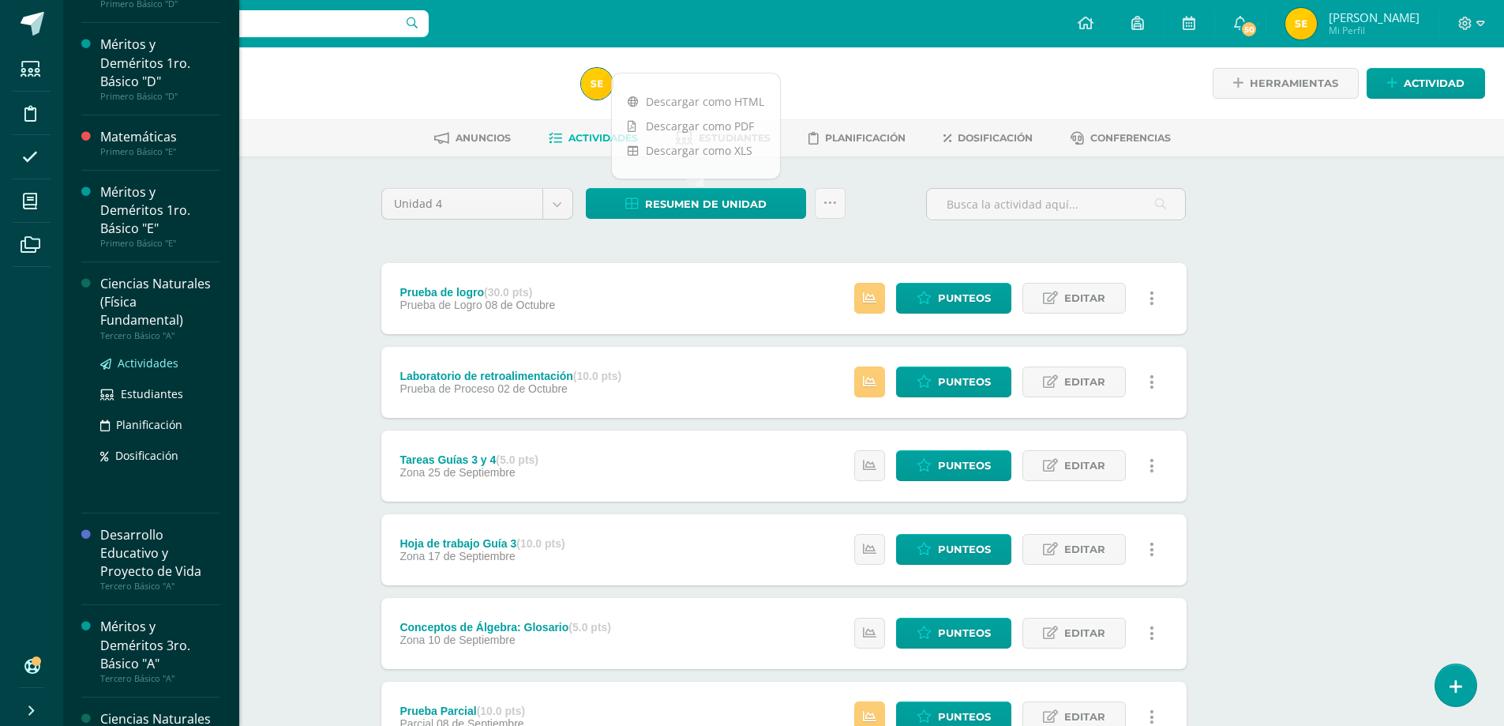
click at [136, 366] on span "Actividades" at bounding box center [148, 362] width 61 height 15
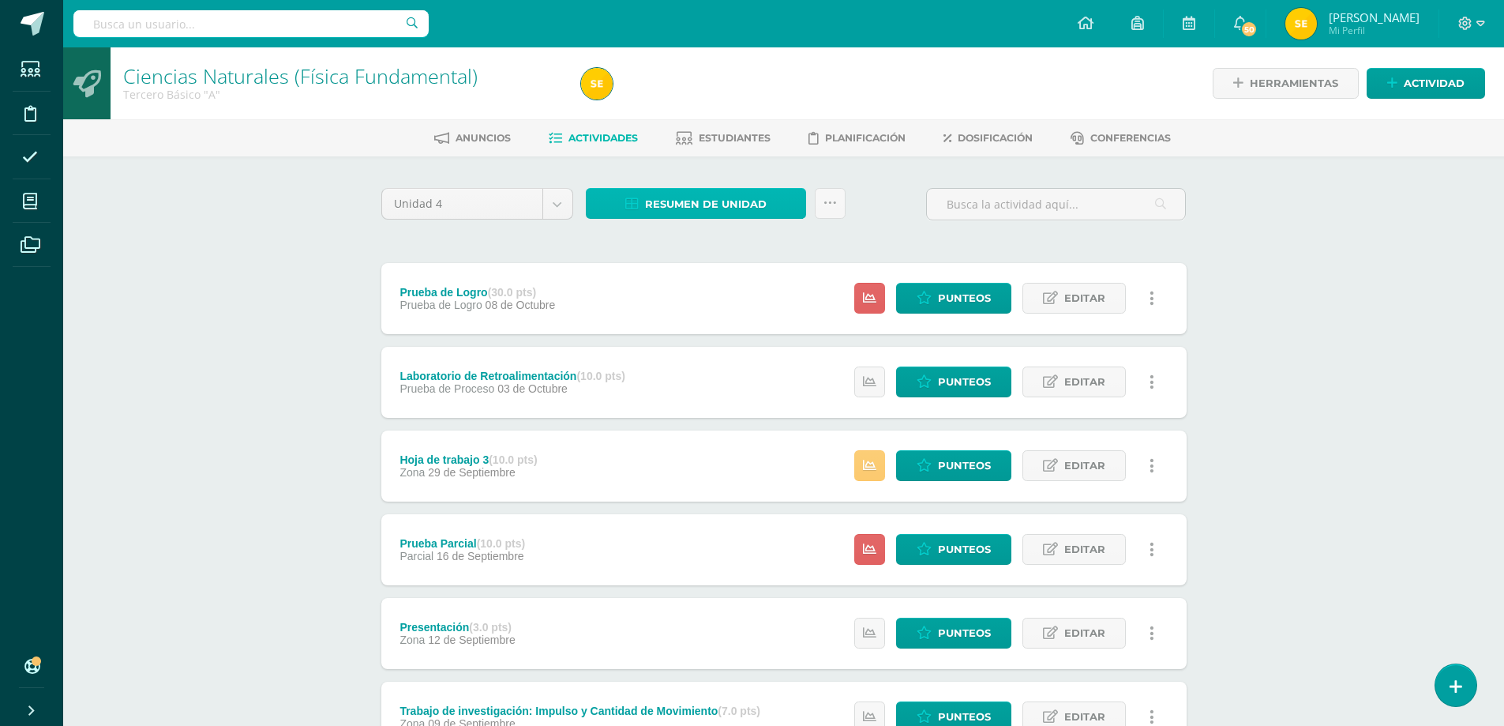
click at [709, 204] on span "Resumen de unidad" at bounding box center [706, 203] width 122 height 29
click at [698, 103] on link "Descargar como HTML" at bounding box center [696, 101] width 168 height 24
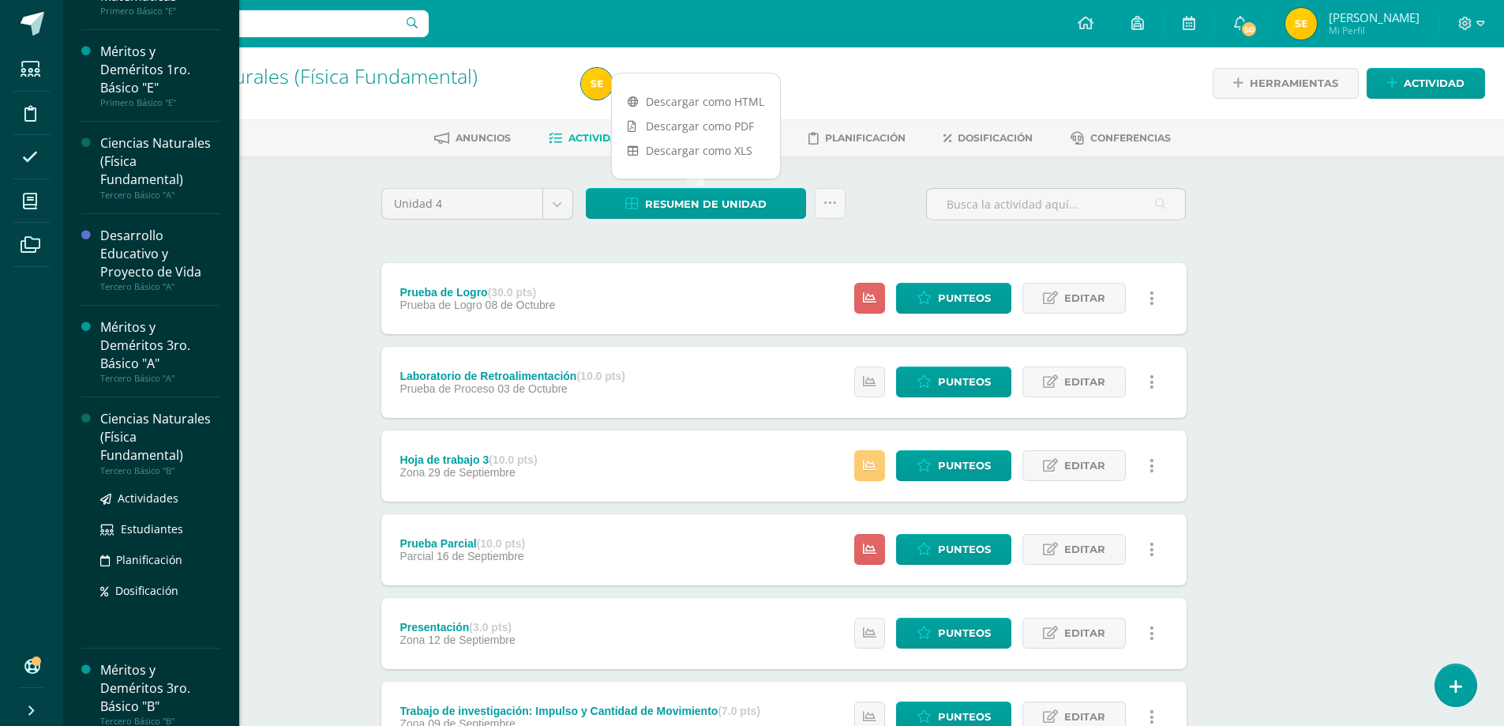
scroll to position [628, 0]
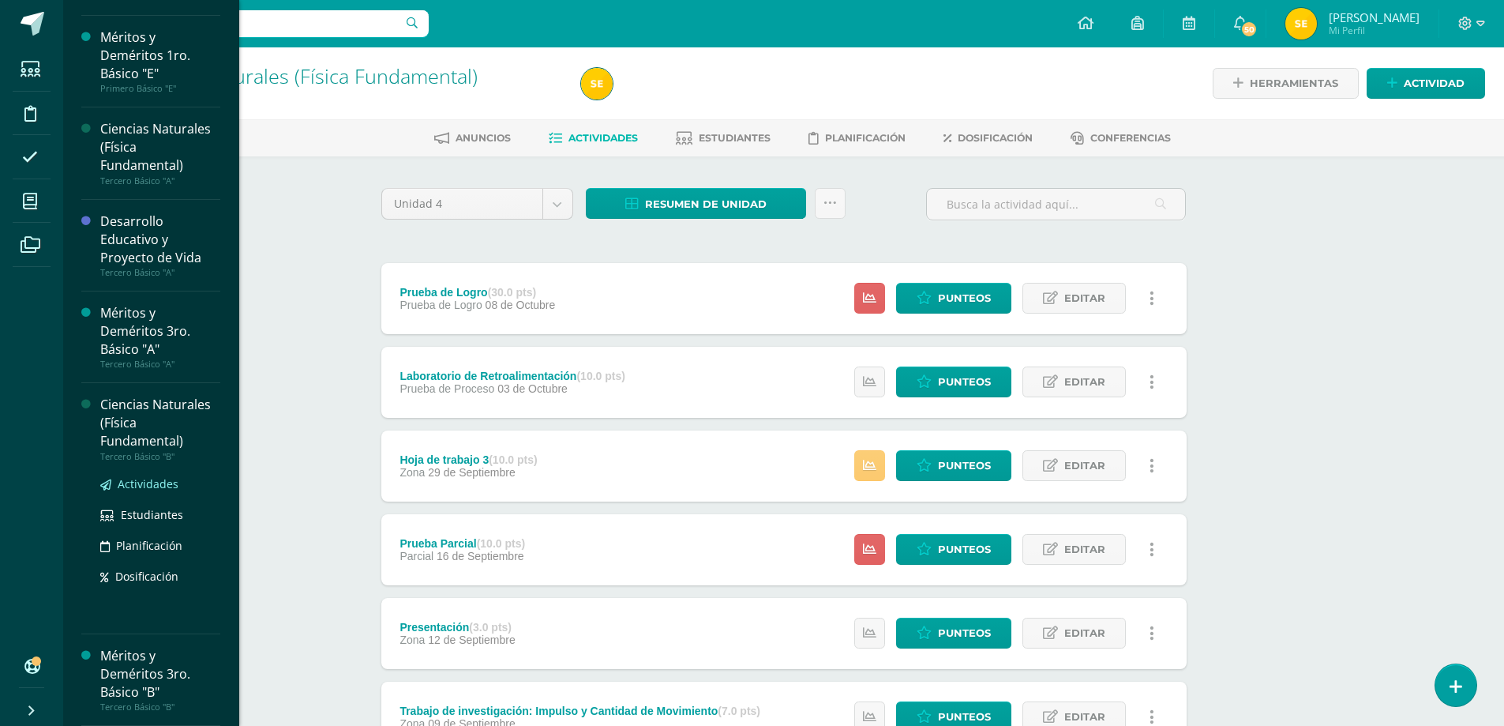
click at [142, 482] on span "Actividades" at bounding box center [148, 483] width 61 height 15
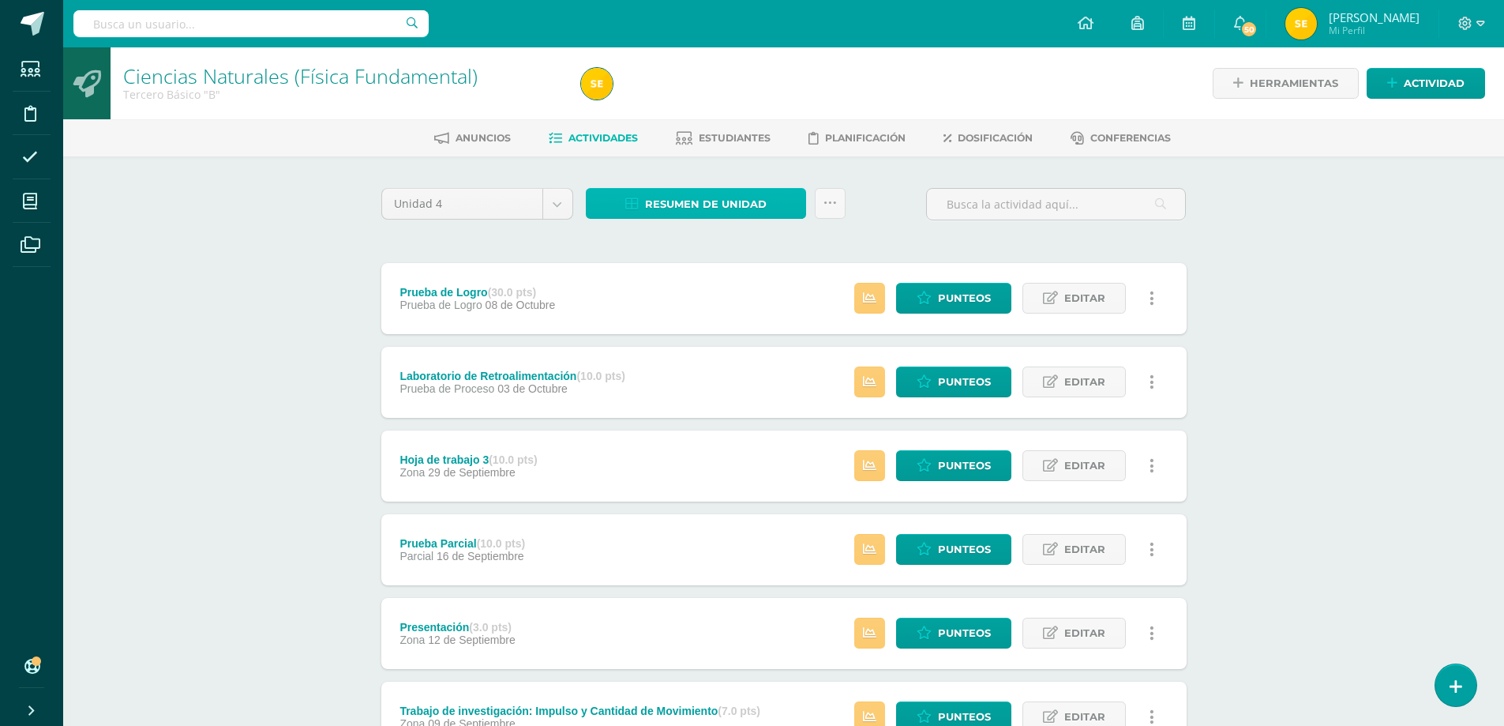
click at [726, 201] on span "Resumen de unidad" at bounding box center [706, 203] width 122 height 29
click at [711, 101] on link "Descargar como HTML" at bounding box center [696, 101] width 168 height 24
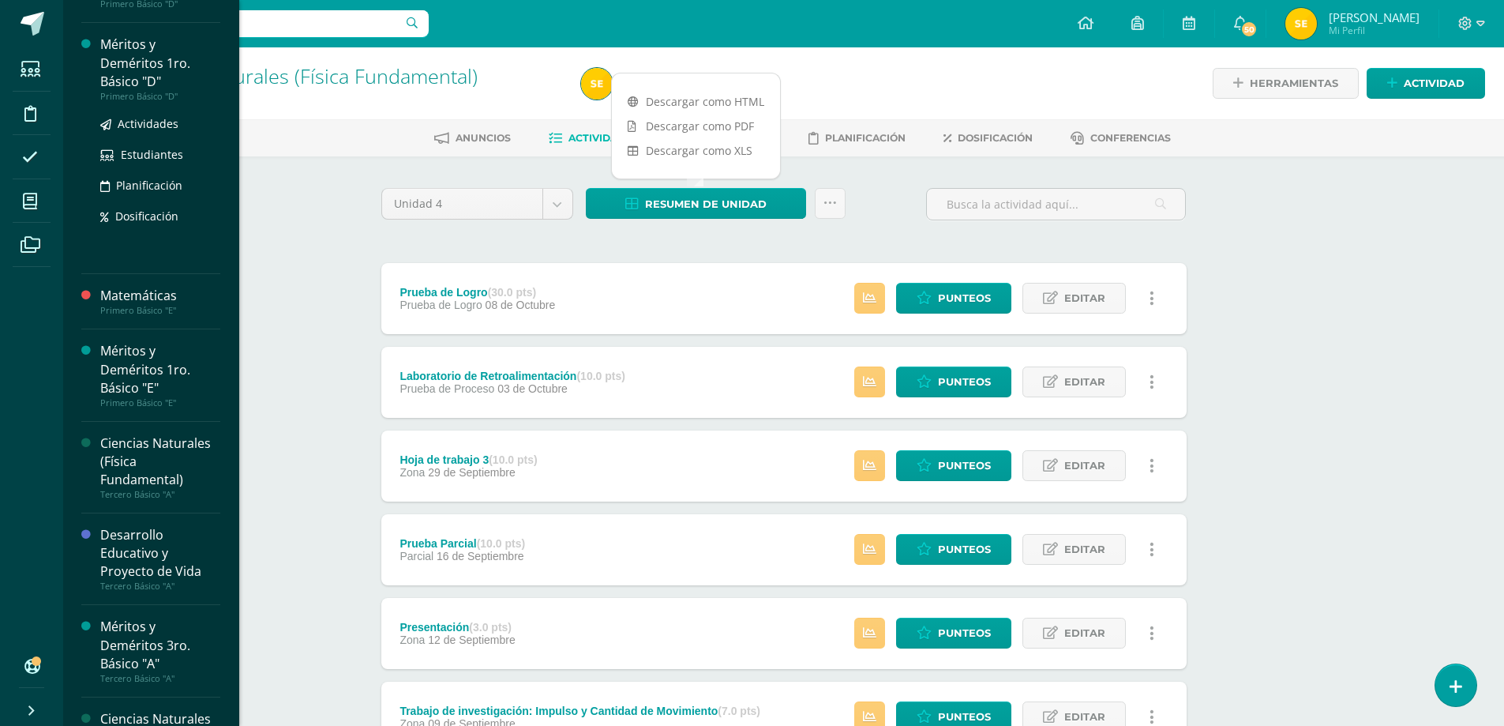
scroll to position [474, 0]
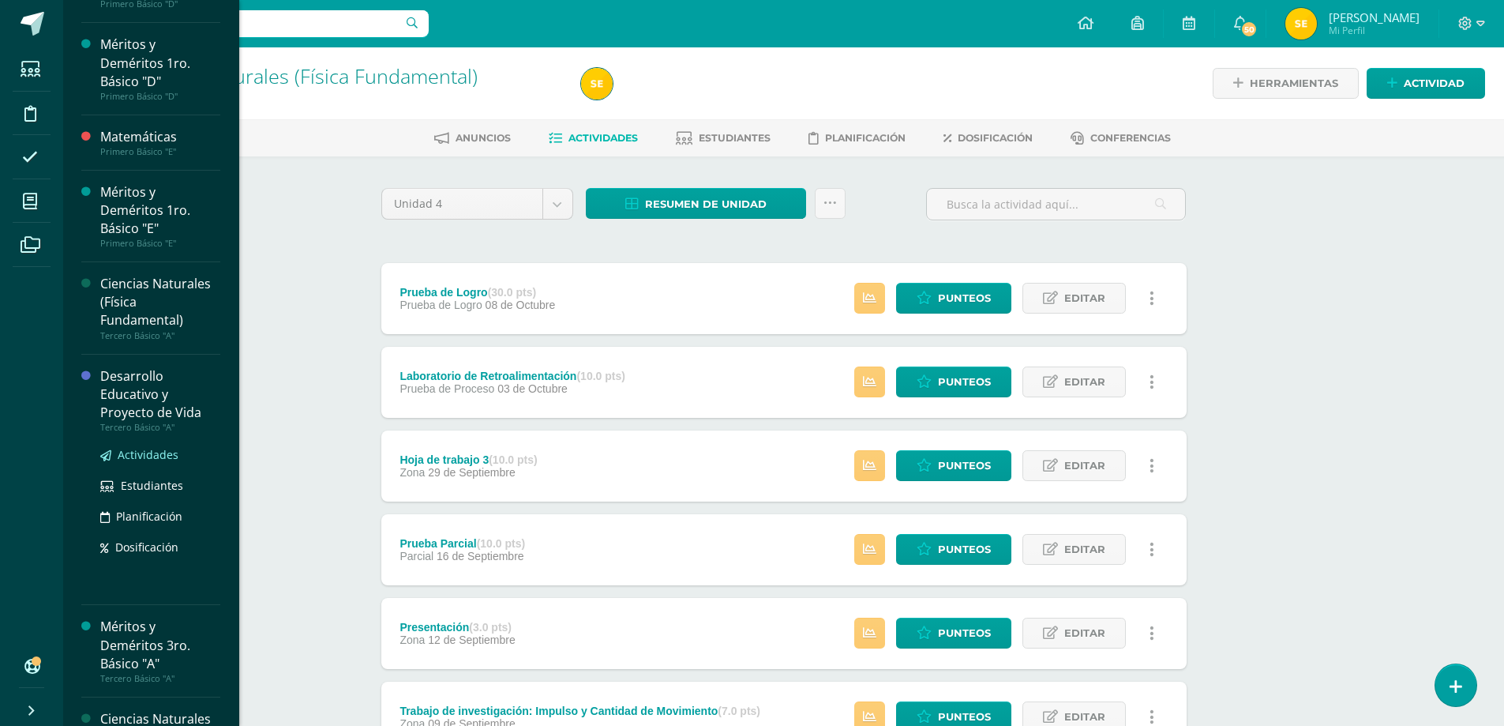
click at [140, 456] on span "Actividades" at bounding box center [148, 454] width 61 height 15
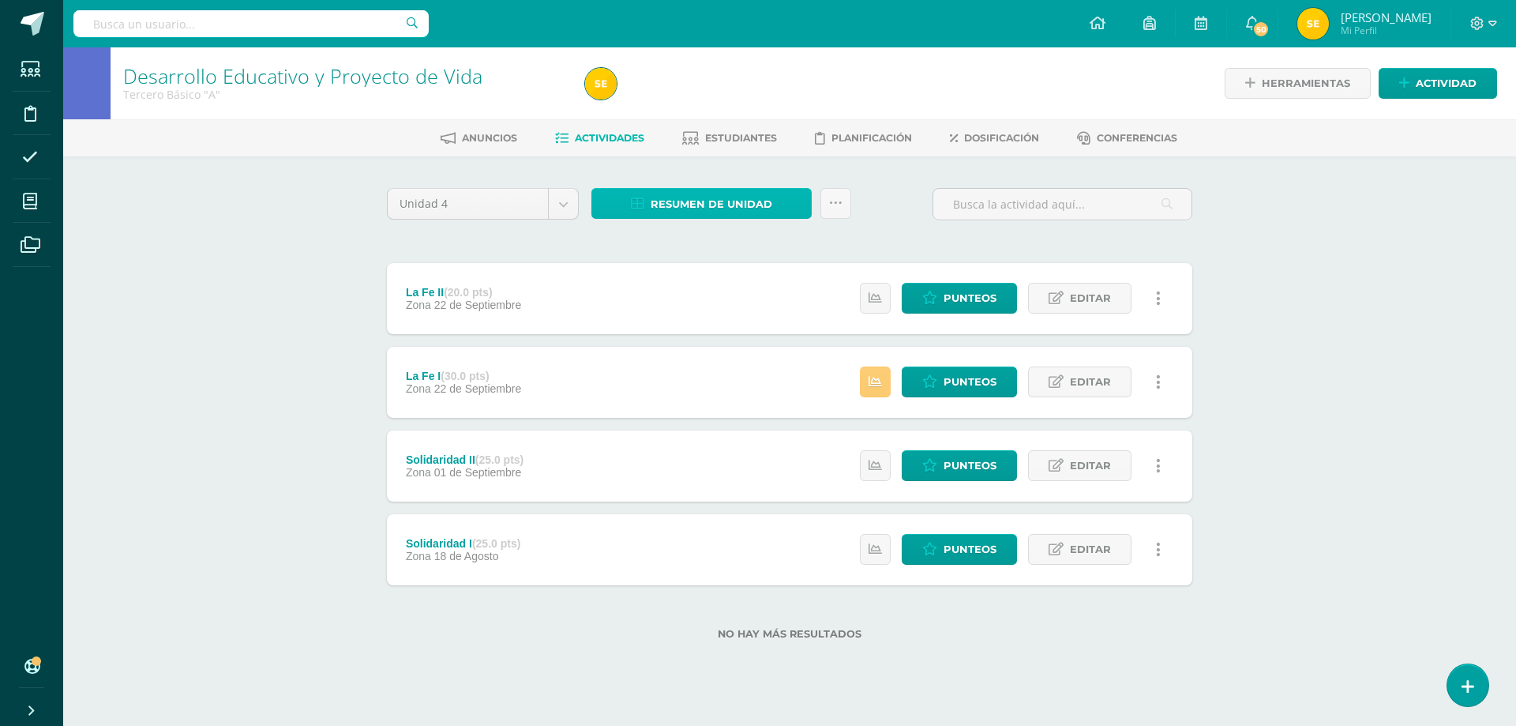
drag, startPoint x: 714, startPoint y: 202, endPoint x: 699, endPoint y: 203, distance: 15.0
click at [699, 203] on span "Resumen de unidad" at bounding box center [712, 203] width 122 height 29
click at [689, 99] on link "Descargar como HTML" at bounding box center [701, 101] width 168 height 24
click at [874, 177] on div "Unidad 4 Unidad 1 Unidad 2 Unidad 3 Unidad 4 Resumen de unidad Subir actividade…" at bounding box center [789, 423] width 868 height 534
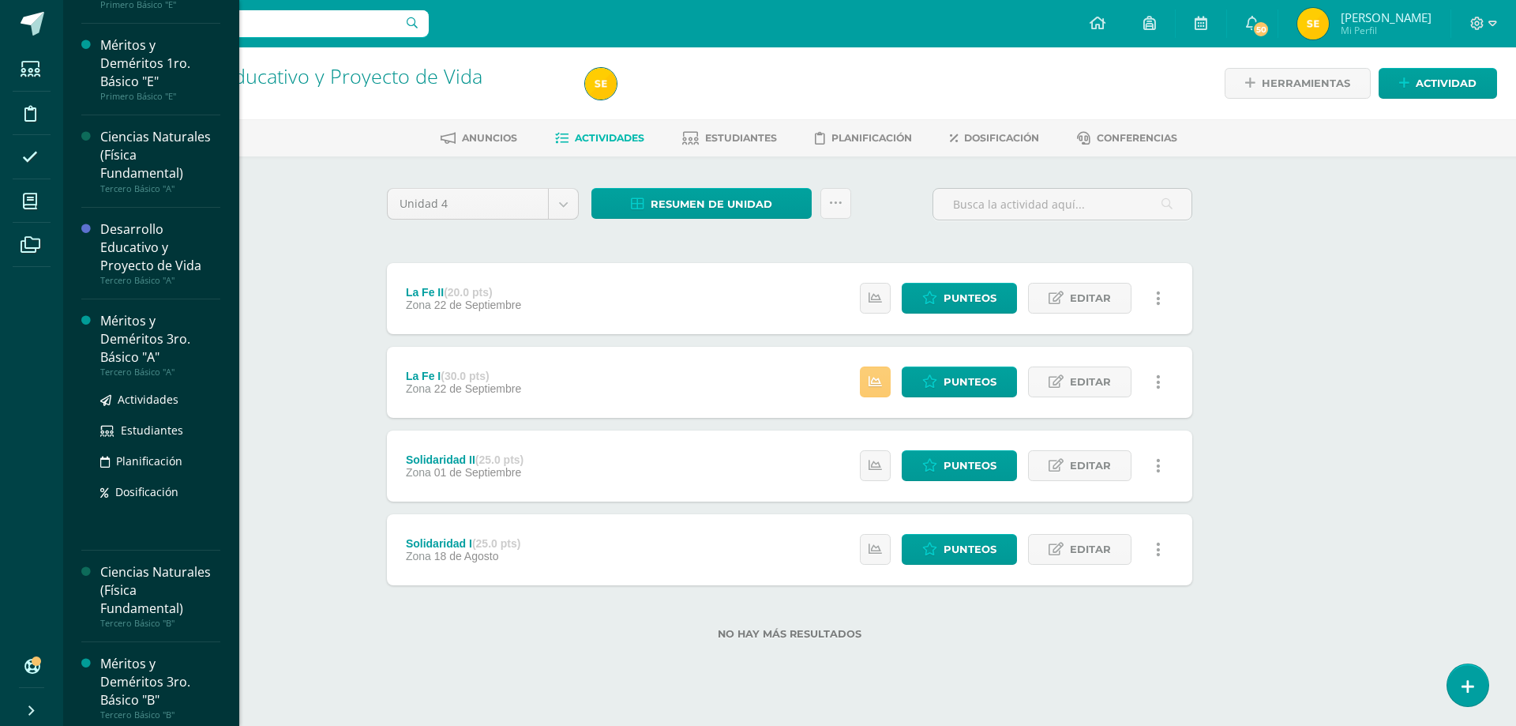
scroll to position [621, 0]
click at [148, 395] on span "Actividades" at bounding box center [148, 398] width 61 height 15
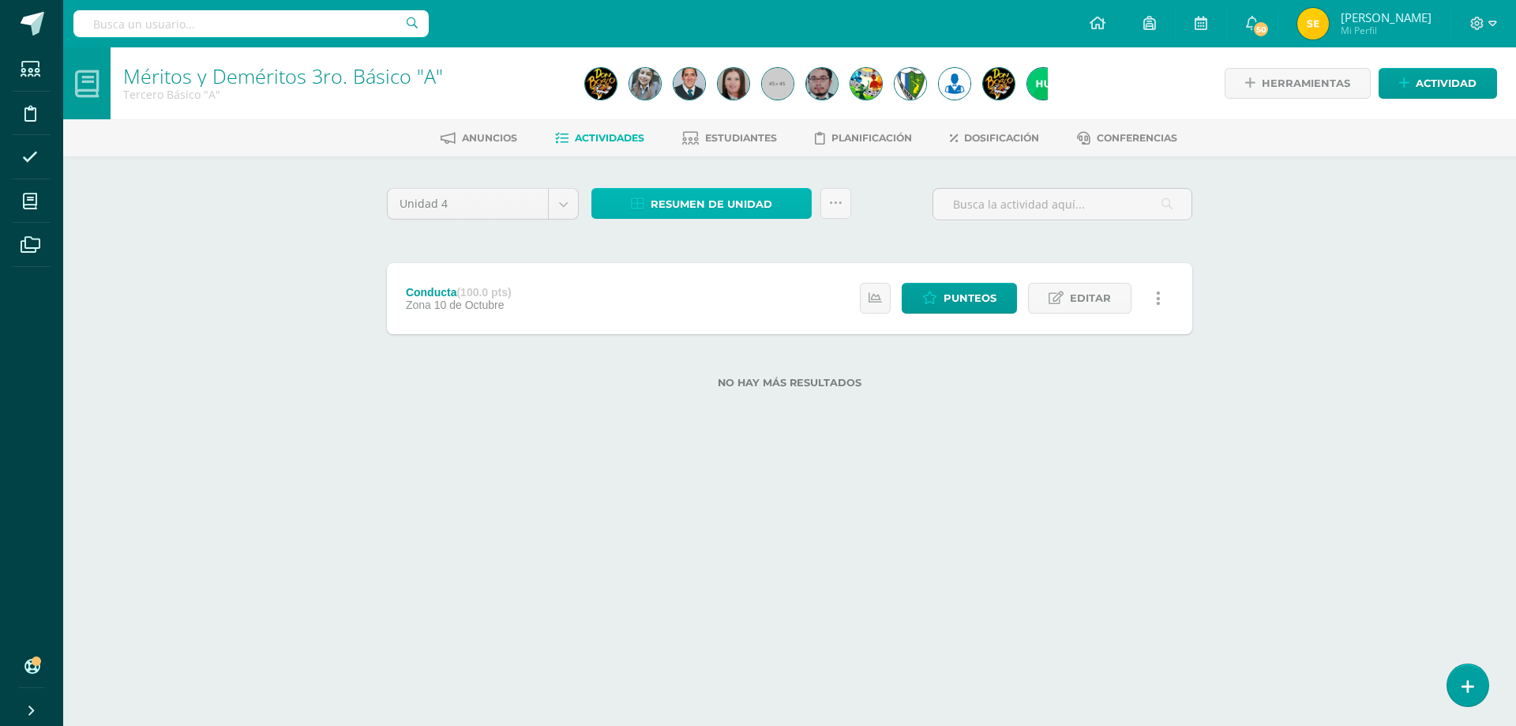
click at [715, 205] on span "Resumen de unidad" at bounding box center [712, 203] width 122 height 29
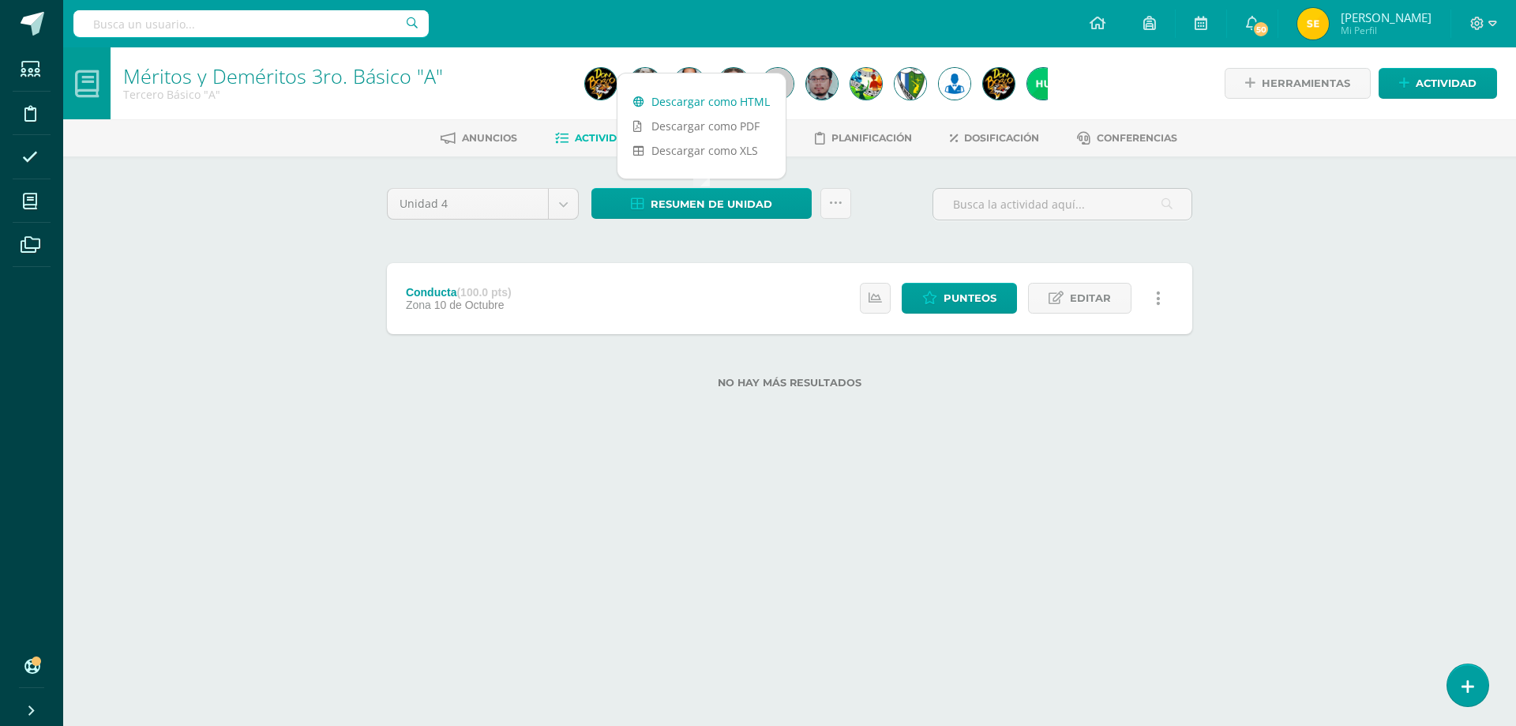
click at [718, 105] on link "Descargar como HTML" at bounding box center [701, 101] width 168 height 24
click at [1480, 26] on icon at bounding box center [1477, 24] width 14 height 14
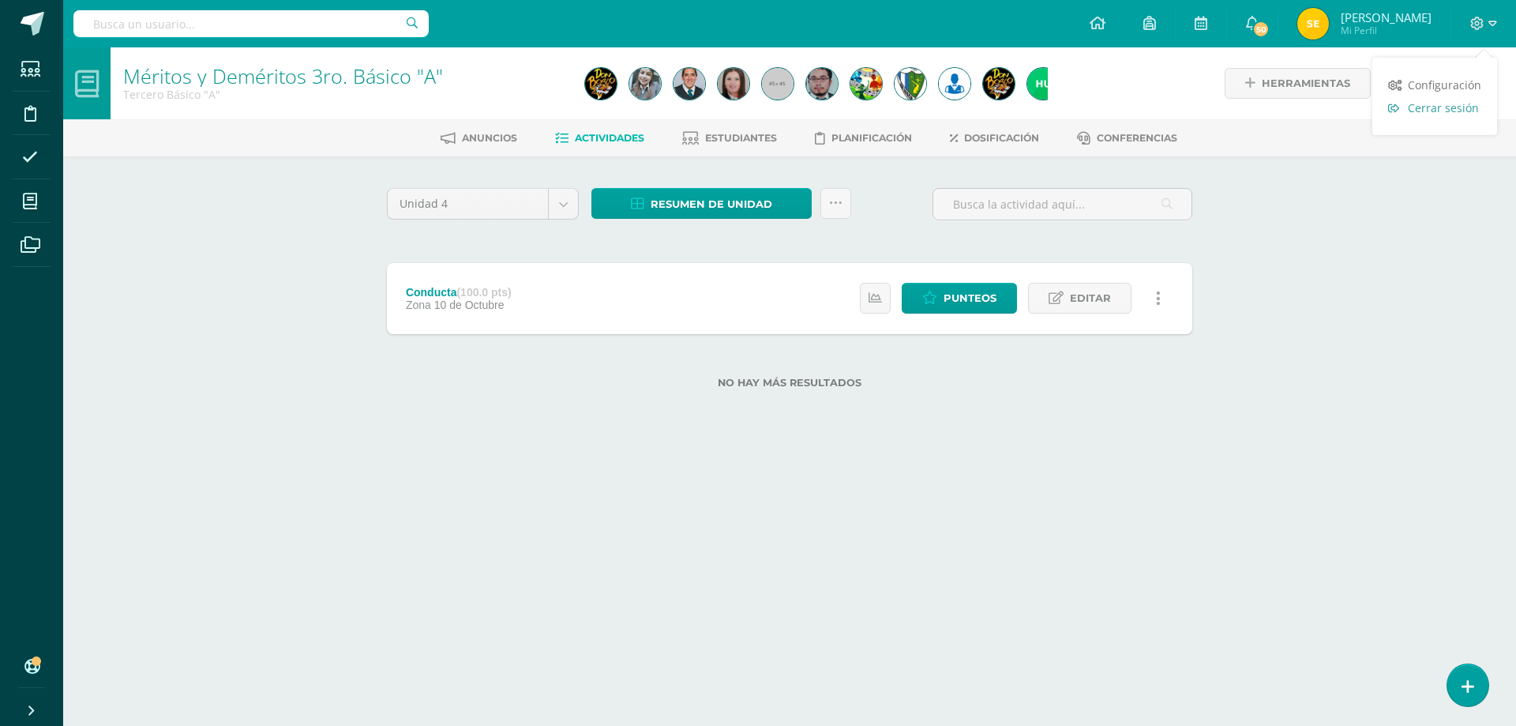
click at [1452, 105] on span "Cerrar sesión" at bounding box center [1443, 107] width 71 height 15
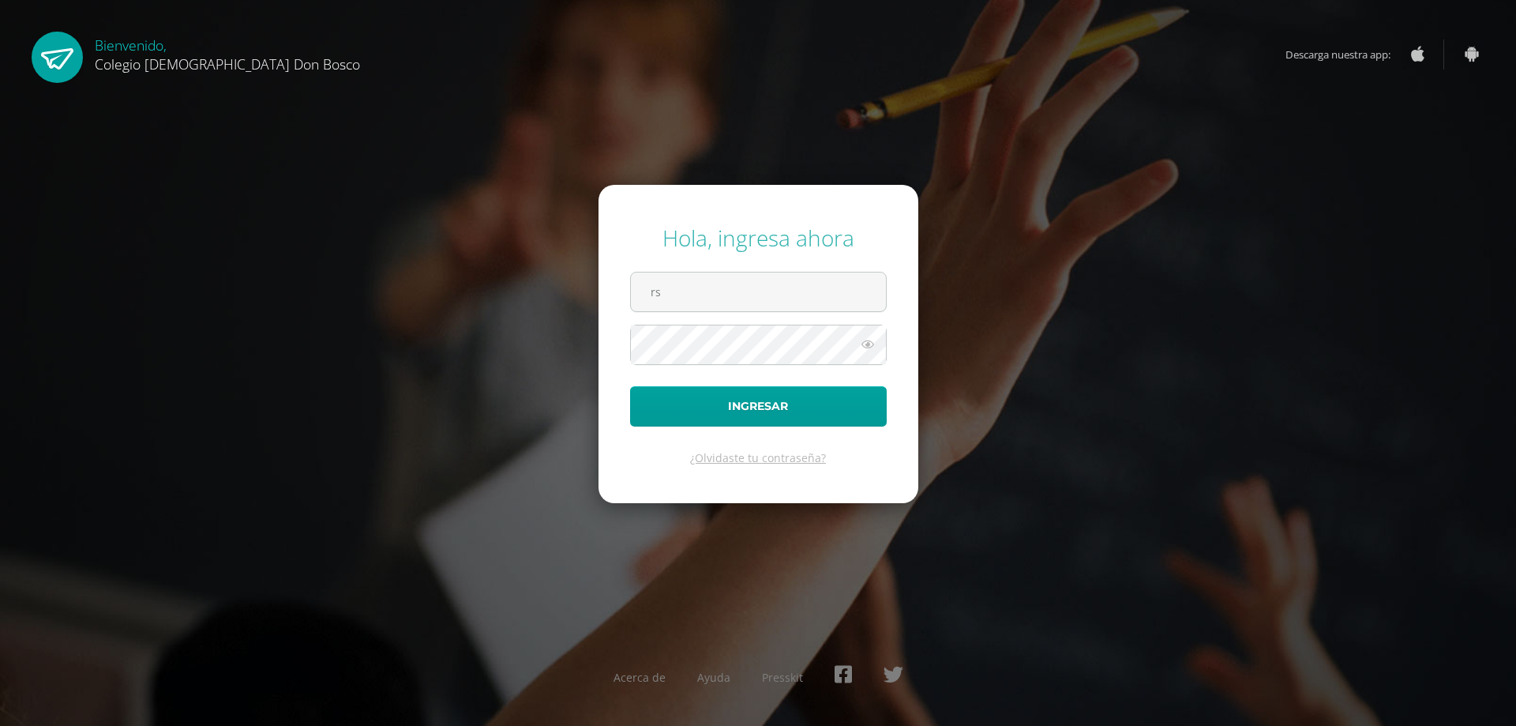
type input "r"
type input "[EMAIL_ADDRESS][DOMAIN_NAME]"
click at [630, 386] on button "Ingresar" at bounding box center [758, 406] width 257 height 40
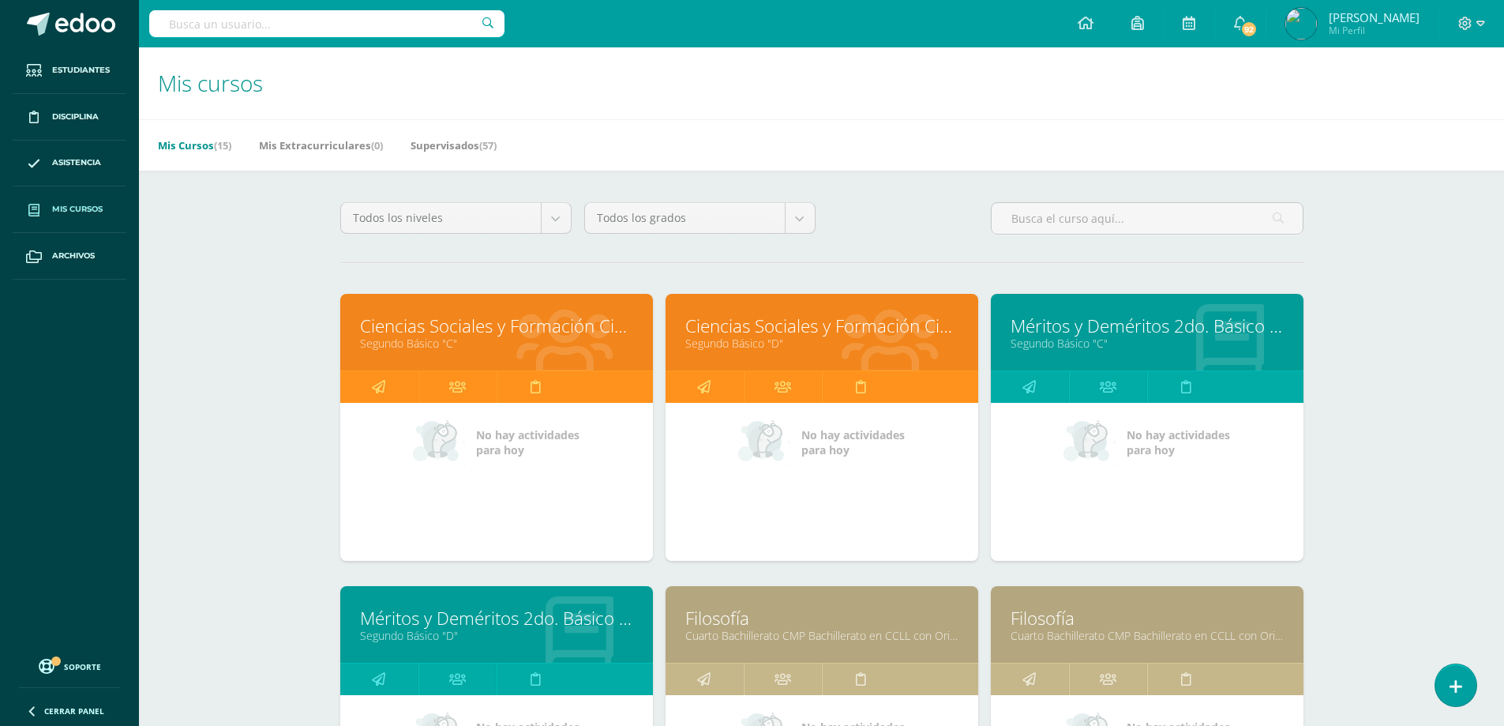
click at [576, 350] on link "Segundo Básico "C"" at bounding box center [496, 343] width 273 height 15
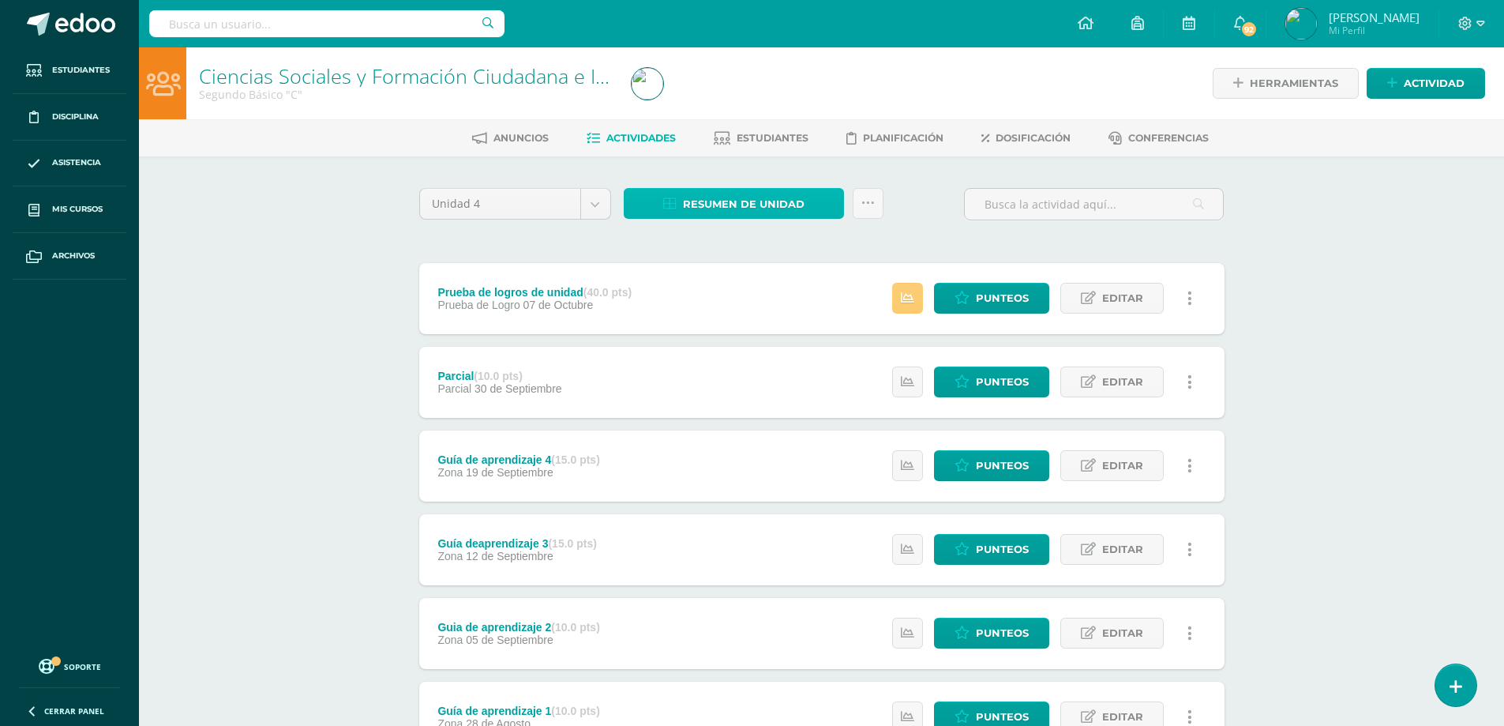
click at [733, 200] on span "Resumen de unidad" at bounding box center [744, 203] width 122 height 29
click at [735, 100] on link "Descargar como HTML" at bounding box center [734, 101] width 168 height 24
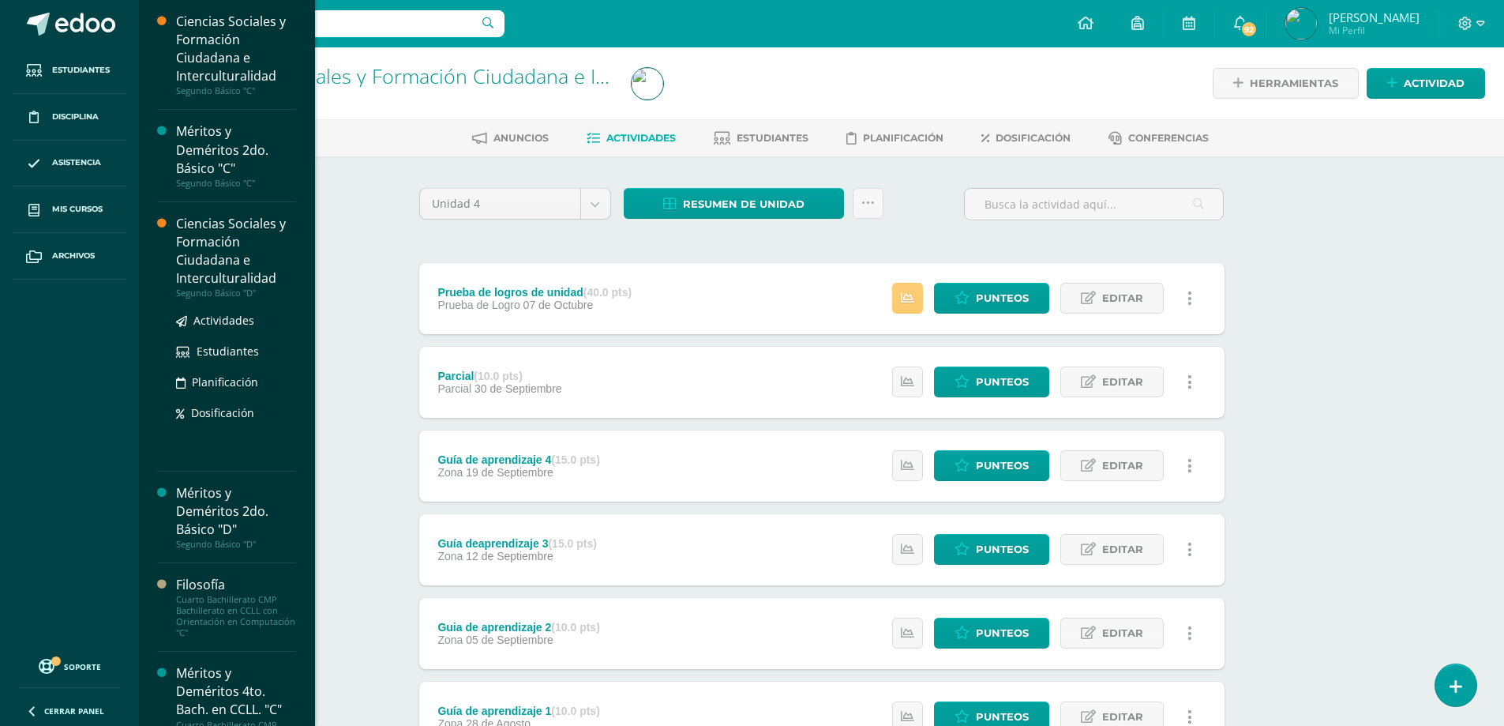
click at [200, 237] on div "Ciencias Sociales y Formación Ciudadana e Interculturalidad" at bounding box center [236, 251] width 120 height 73
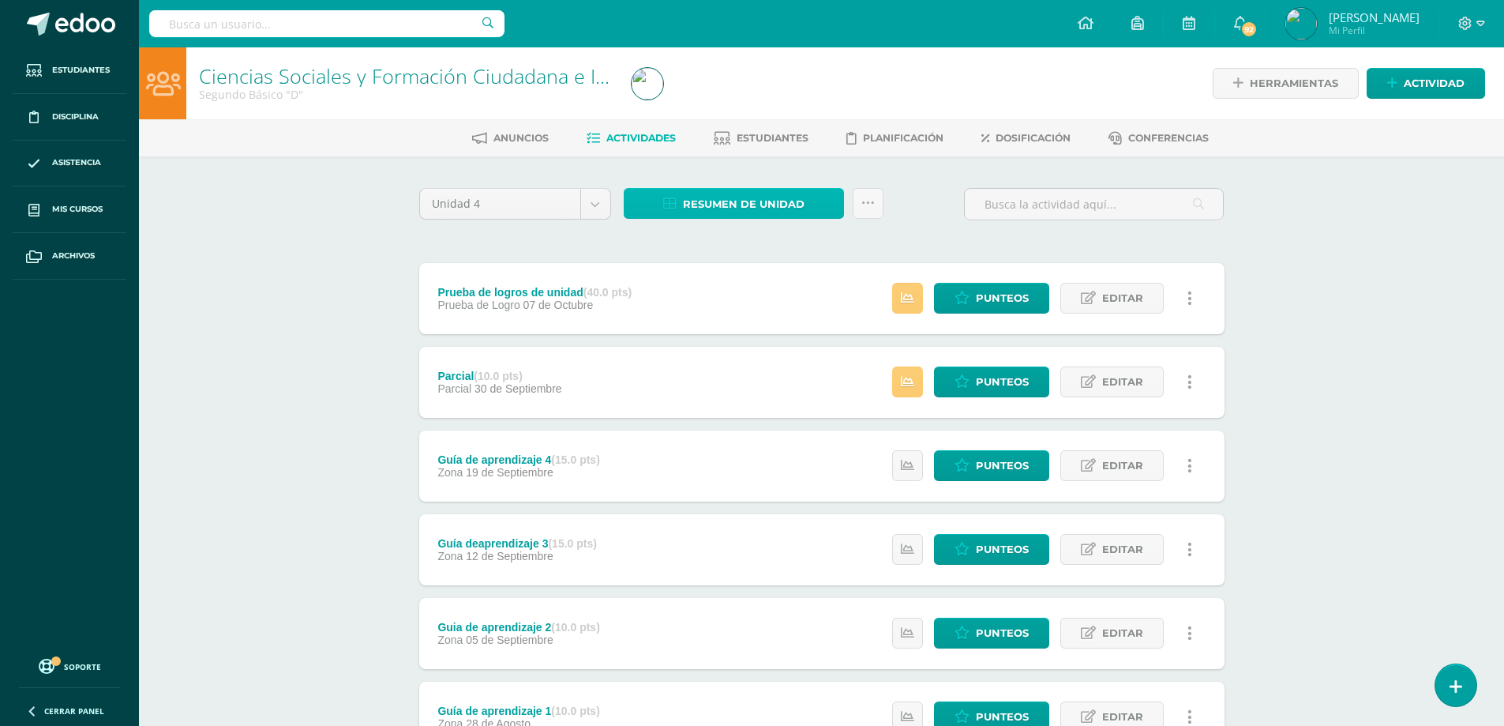
click at [800, 205] on span "Resumen de unidad" at bounding box center [744, 203] width 122 height 29
click at [759, 105] on link "Descargar como HTML" at bounding box center [734, 101] width 168 height 24
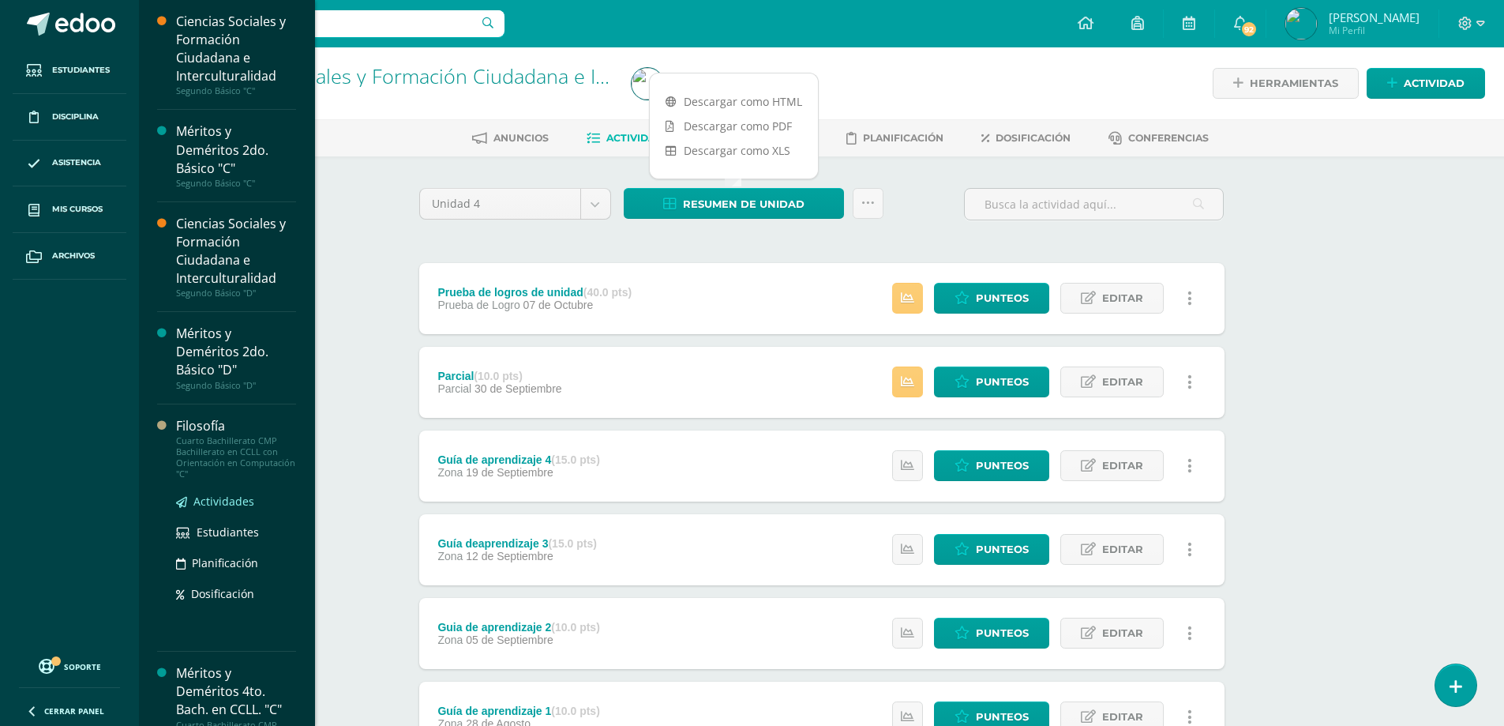
click at [225, 501] on span "Actividades" at bounding box center [223, 500] width 61 height 15
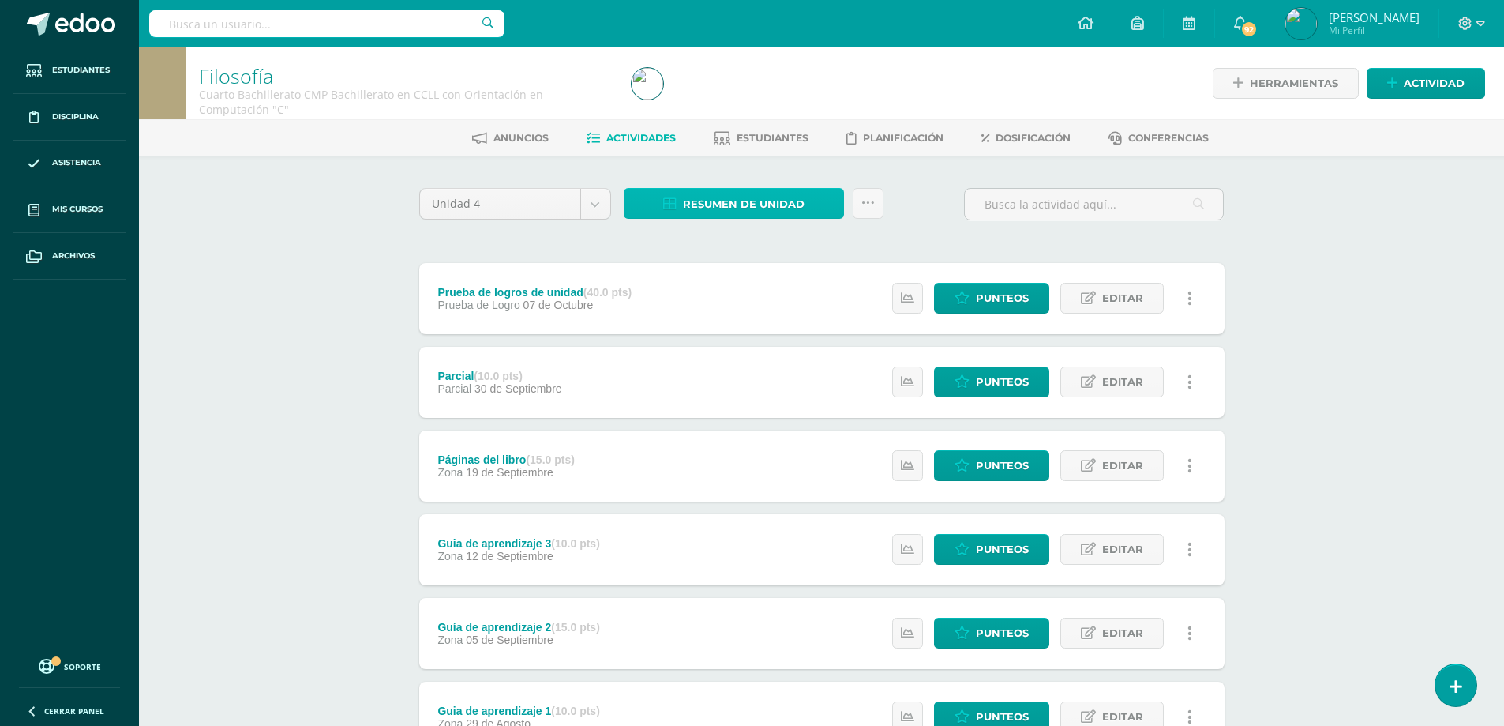
click at [737, 202] on span "Resumen de unidad" at bounding box center [744, 203] width 122 height 29
click at [719, 100] on link "Descargar como HTML" at bounding box center [734, 101] width 168 height 24
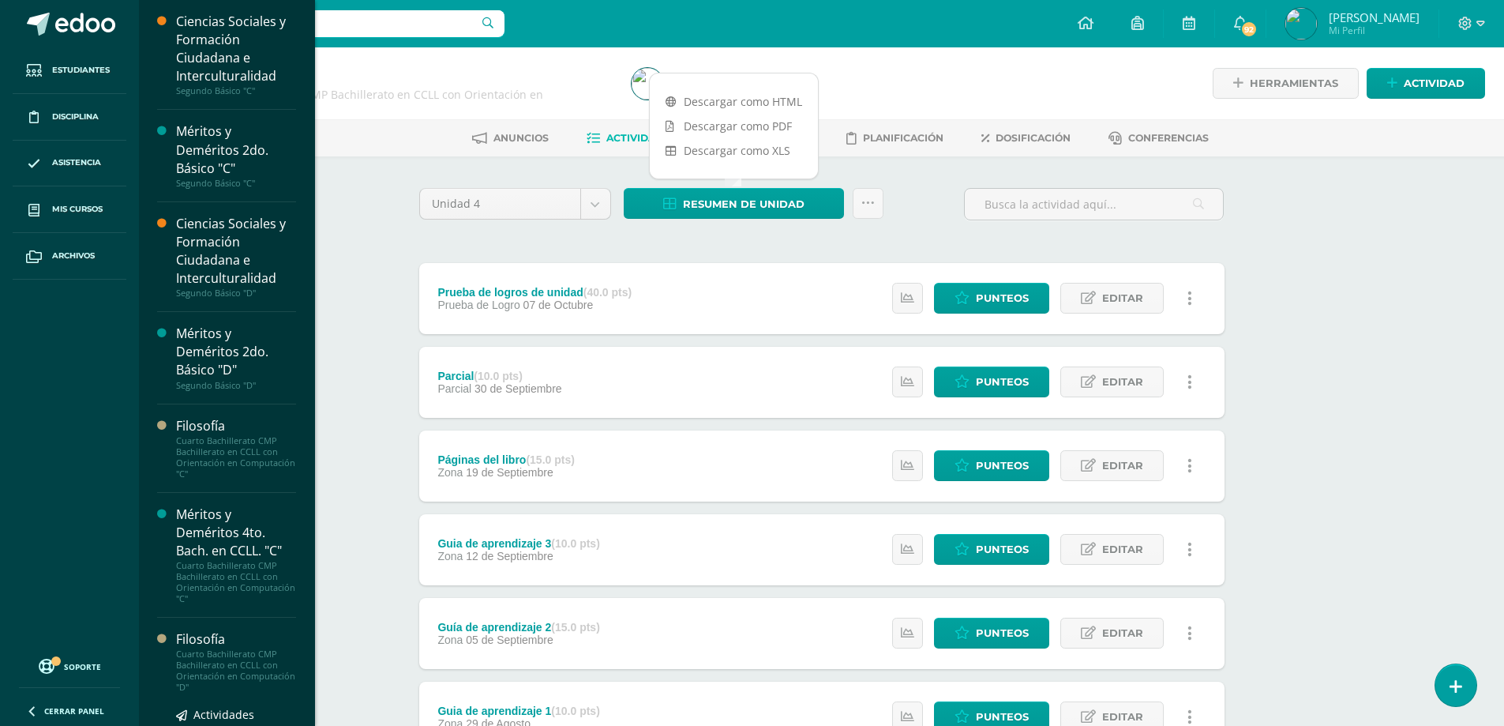
click at [245, 657] on div "Cuarto Bachillerato CMP Bachillerato en CCLL con Orientación en Computación "D"" at bounding box center [236, 670] width 120 height 44
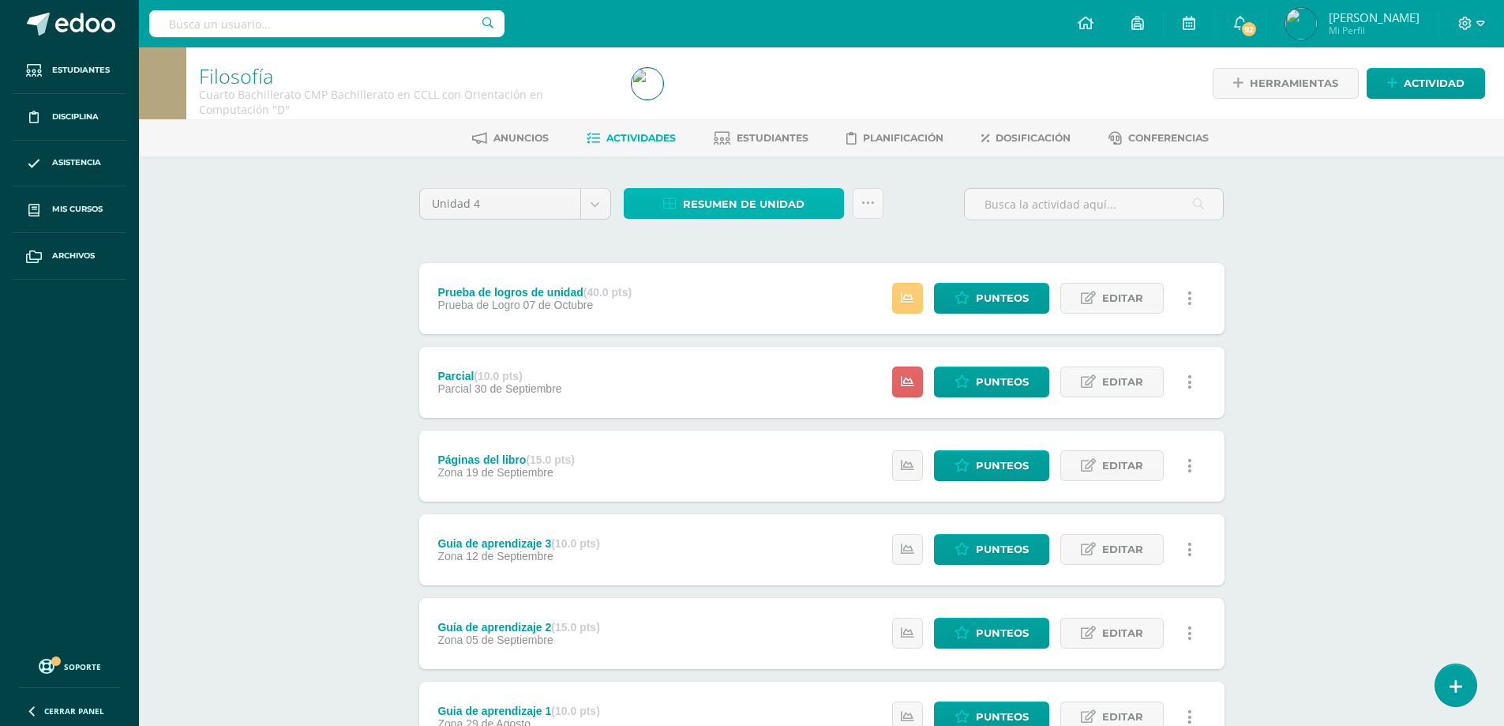
click at [744, 201] on span "Resumen de unidad" at bounding box center [744, 203] width 122 height 29
click at [736, 96] on link "Descargar como HTML" at bounding box center [734, 101] width 168 height 24
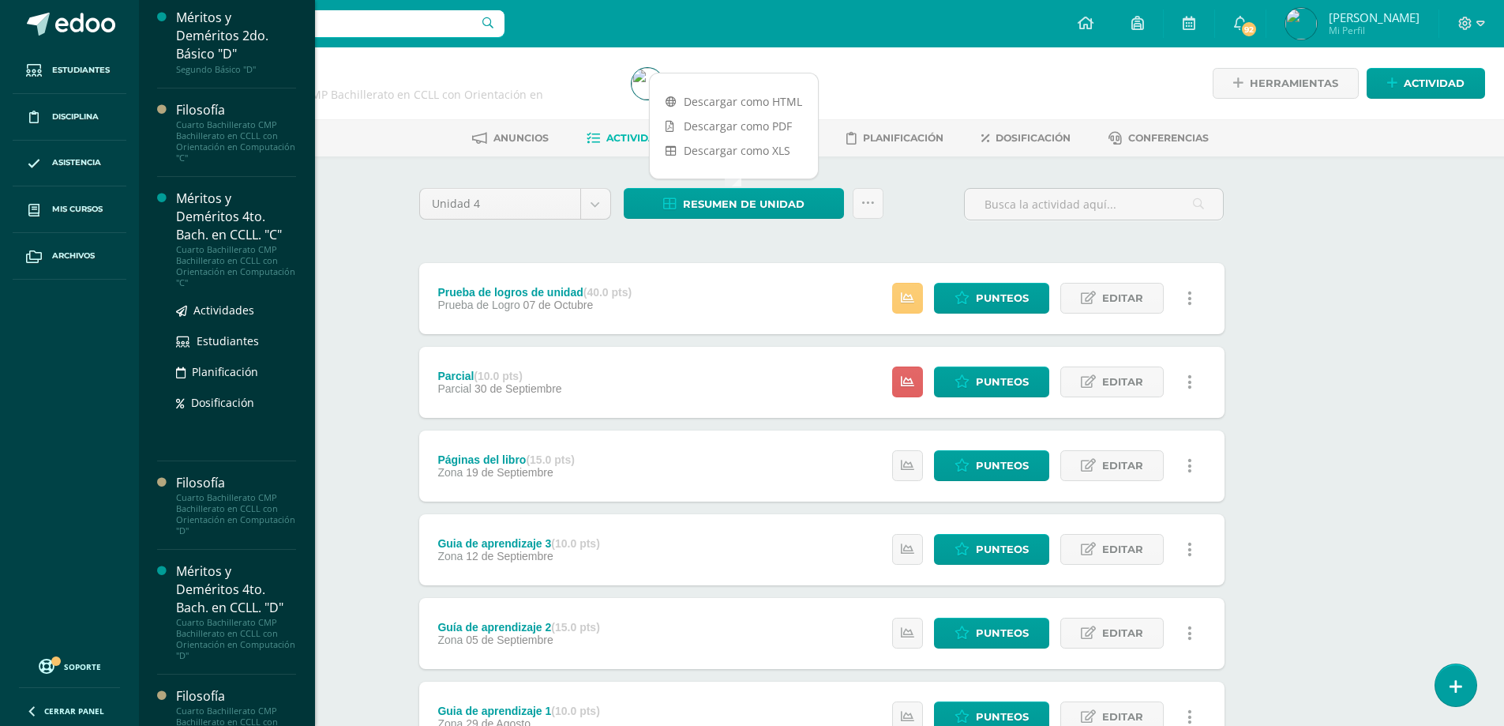
scroll to position [395, 0]
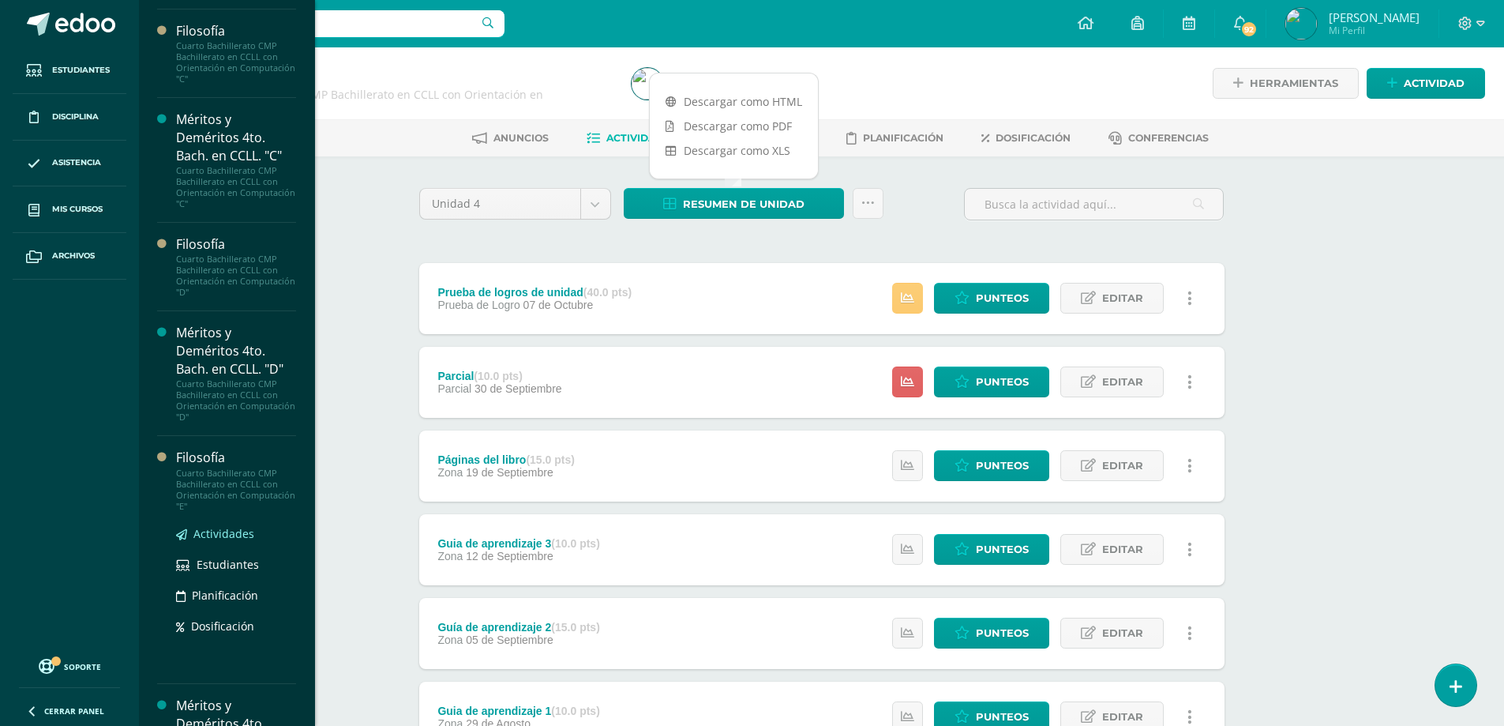
click at [231, 537] on span "Actividades" at bounding box center [223, 533] width 61 height 15
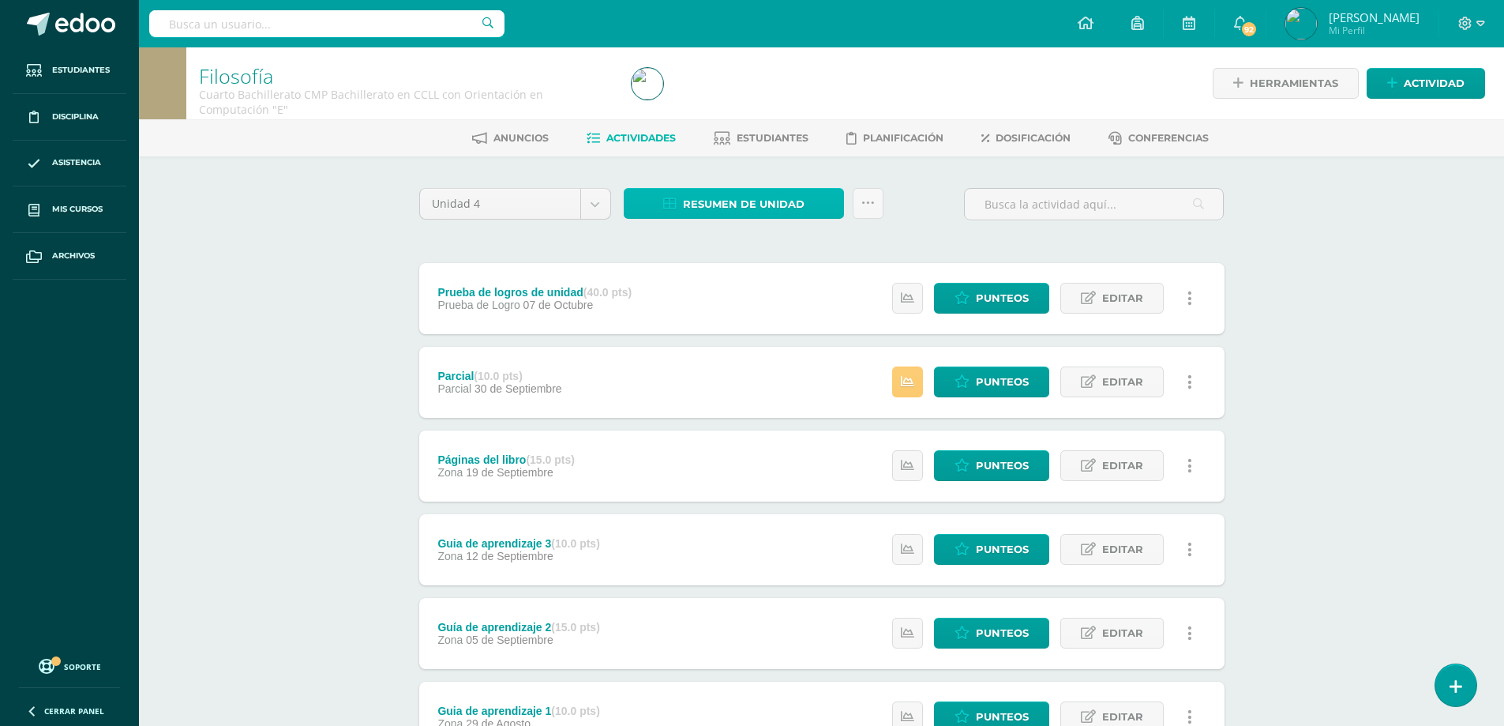
click at [765, 202] on span "Resumen de unidad" at bounding box center [744, 203] width 122 height 29
click at [773, 103] on link "Descargar como HTML" at bounding box center [734, 101] width 168 height 24
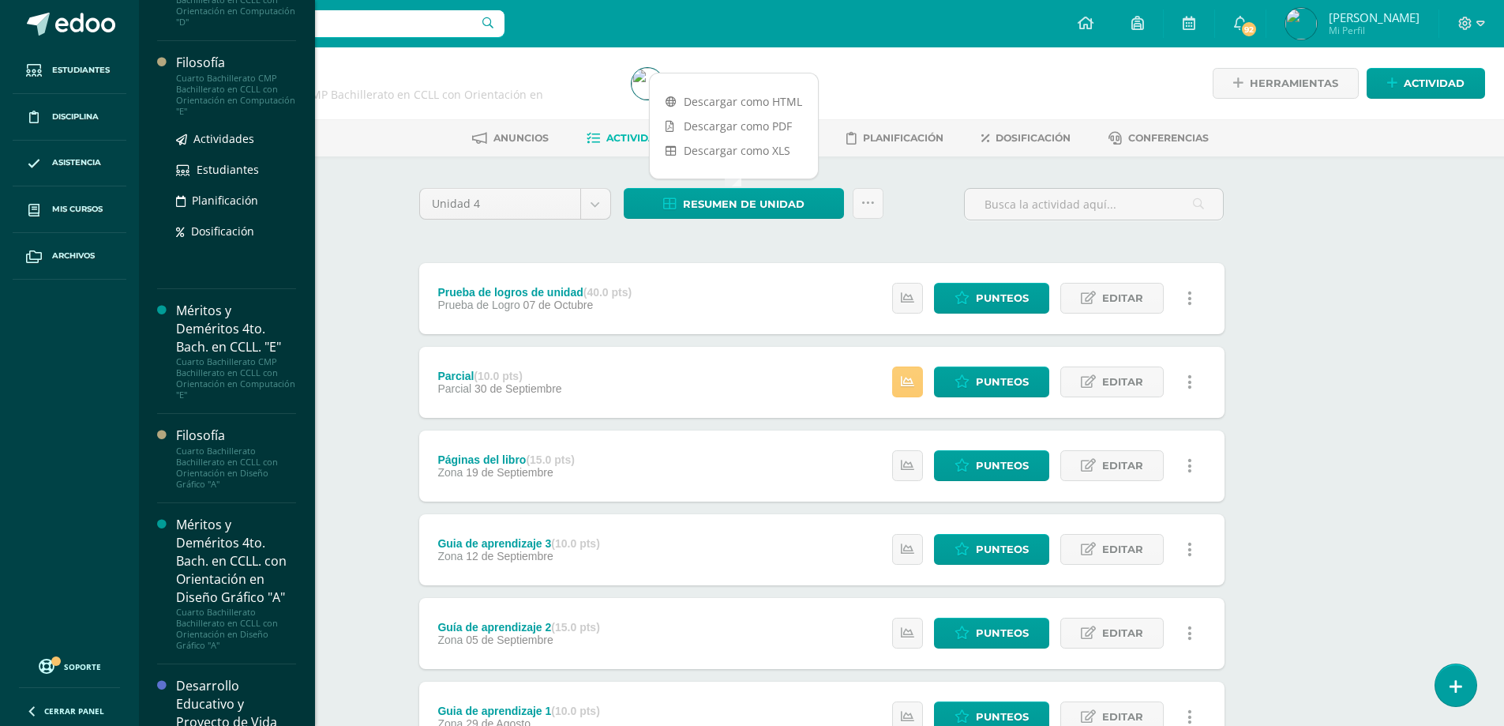
scroll to position [868, 0]
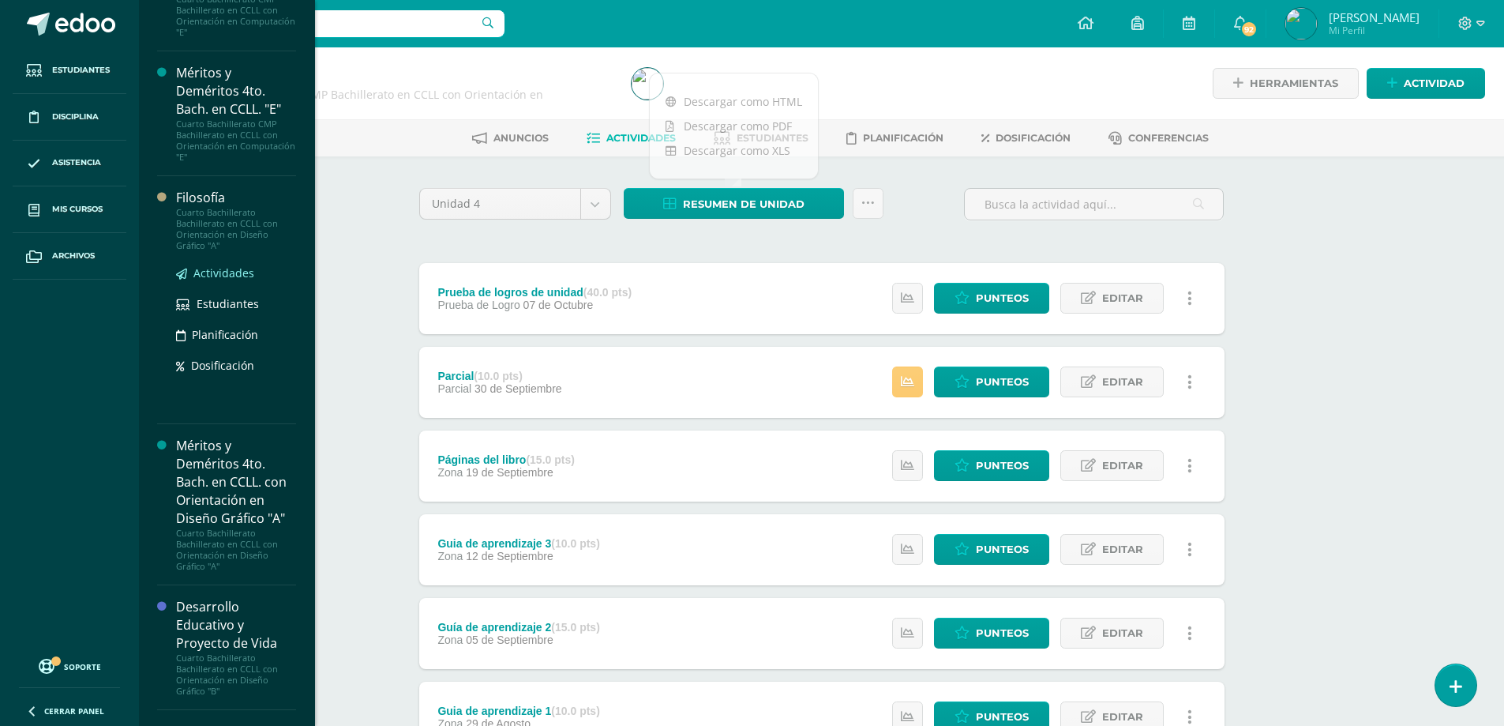
click at [219, 274] on span "Actividades" at bounding box center [223, 272] width 61 height 15
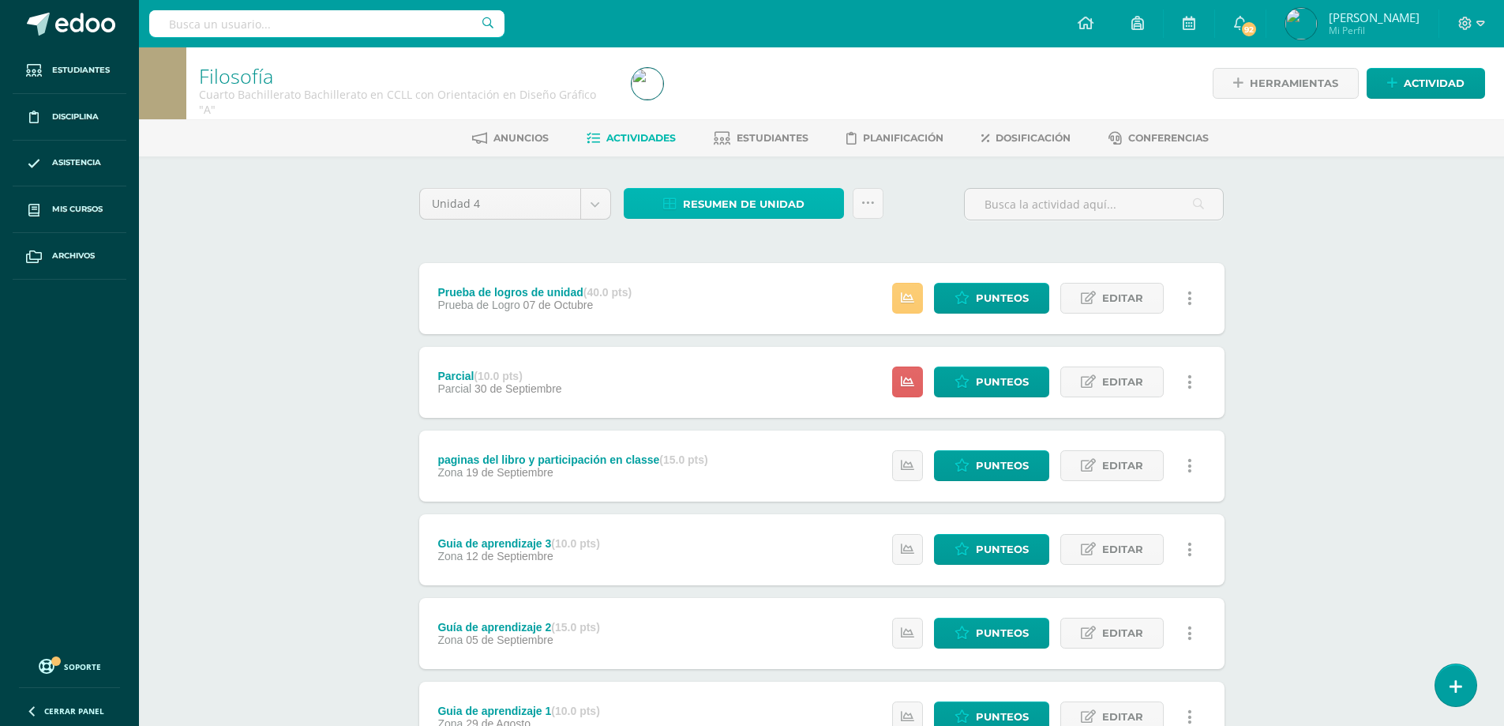
click at [695, 208] on span "Resumen de unidad" at bounding box center [744, 203] width 122 height 29
click at [713, 99] on link "Descargar como HTML" at bounding box center [734, 101] width 168 height 24
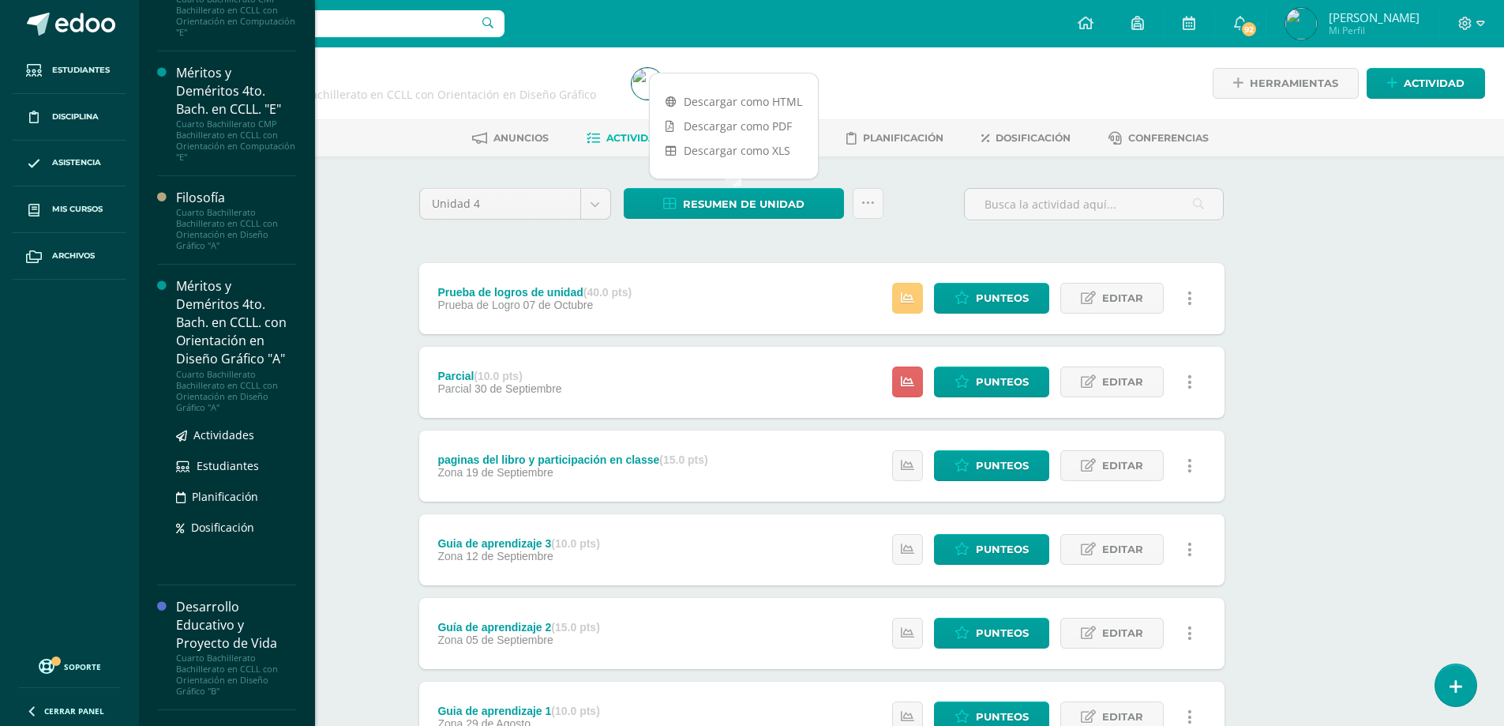
scroll to position [947, 0]
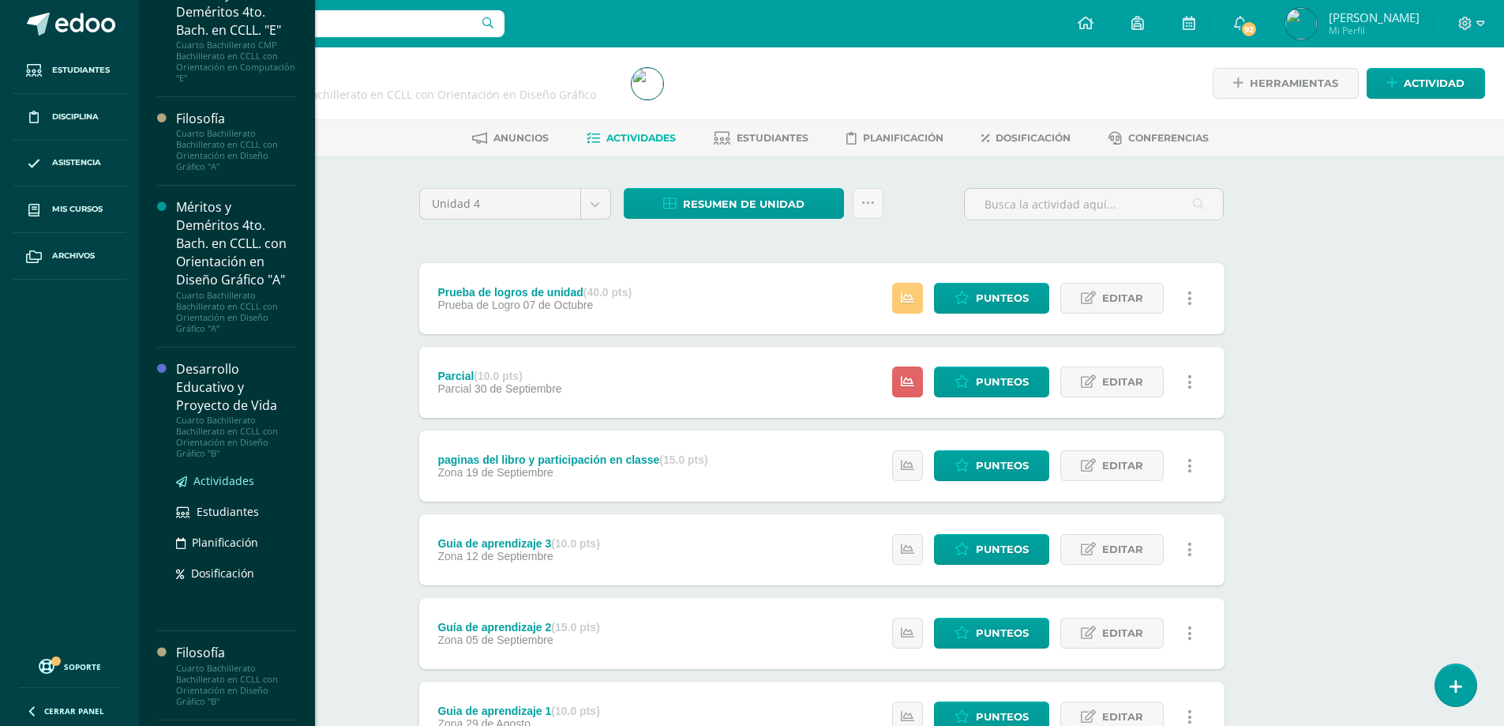
click at [210, 483] on span "Actividades" at bounding box center [223, 480] width 61 height 15
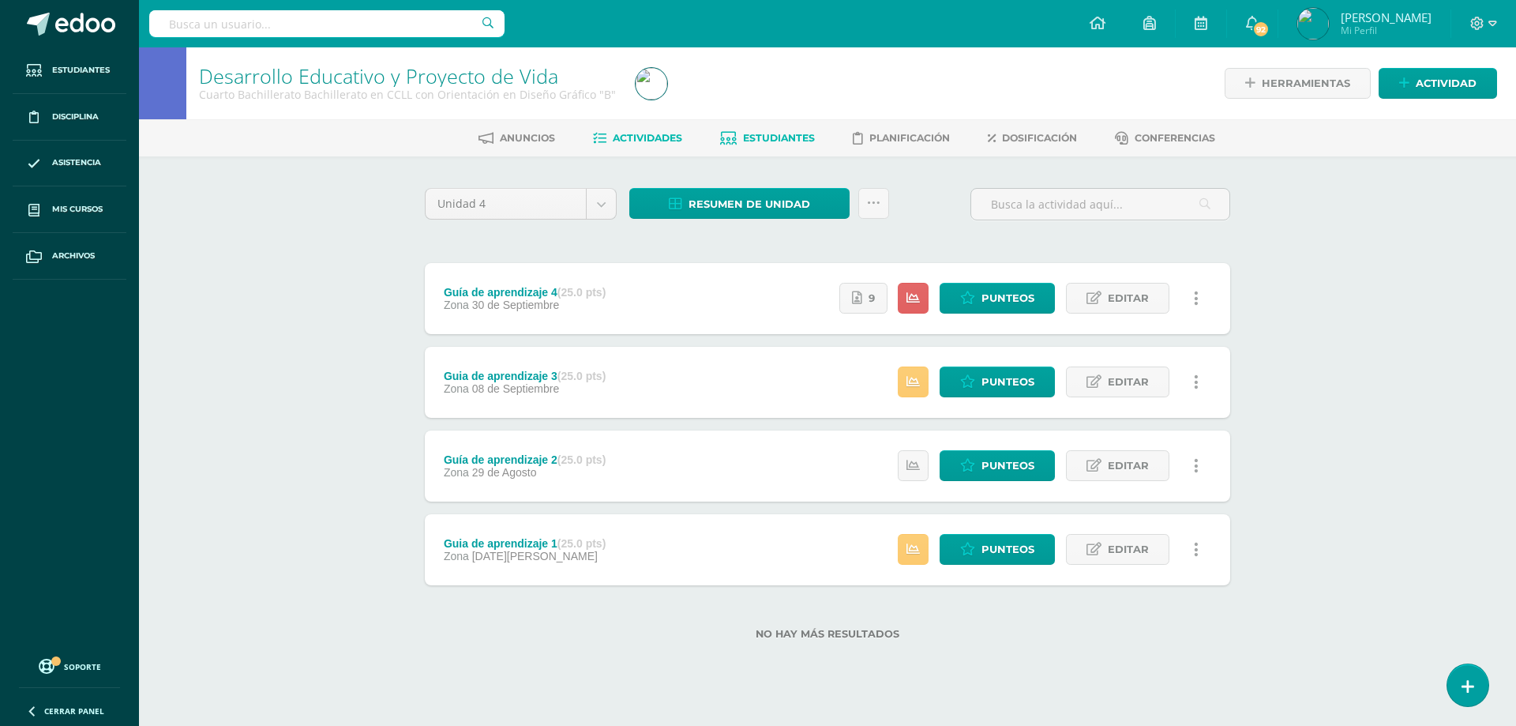
click at [752, 137] on span "Estudiantes" at bounding box center [779, 138] width 72 height 12
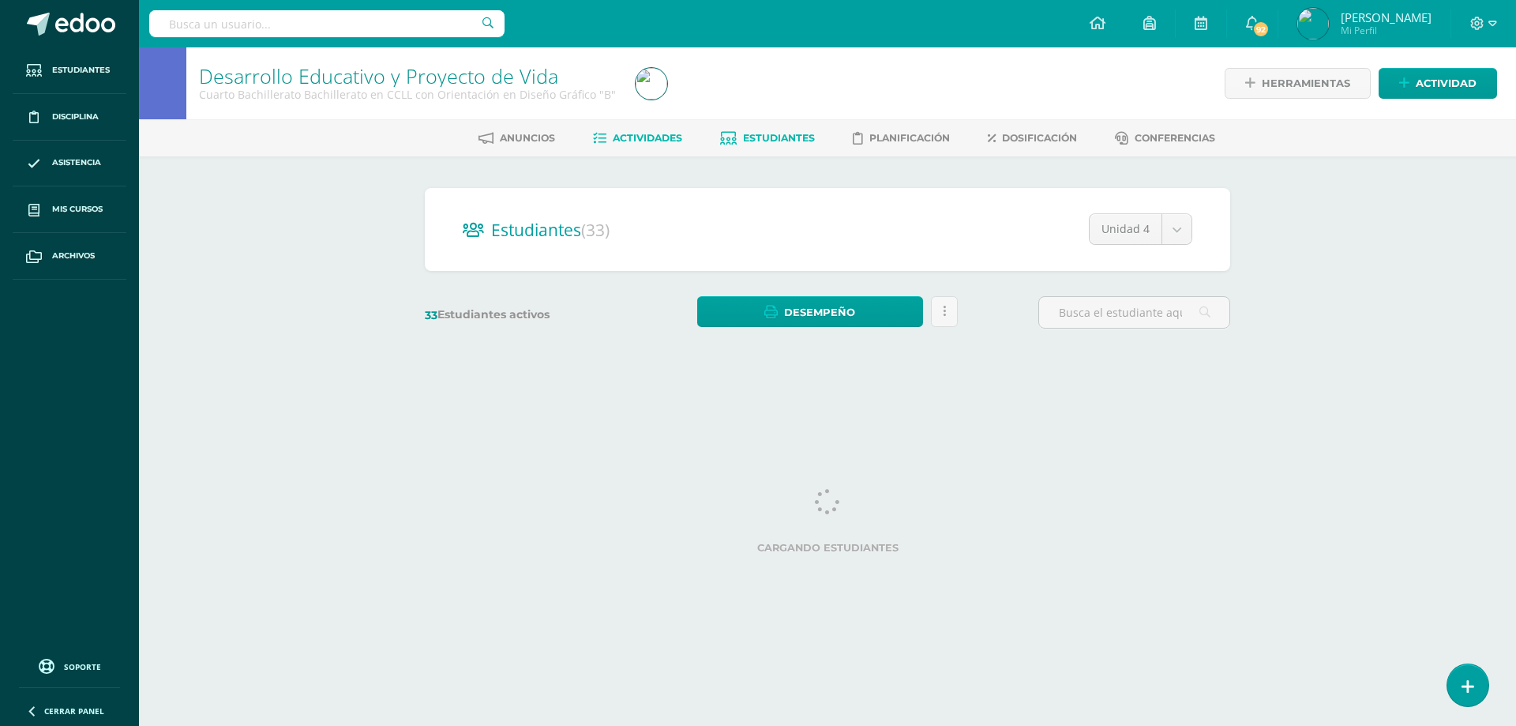
click at [617, 133] on span "Actividades" at bounding box center [647, 138] width 69 height 12
click at [635, 137] on span "Actividades" at bounding box center [647, 138] width 69 height 12
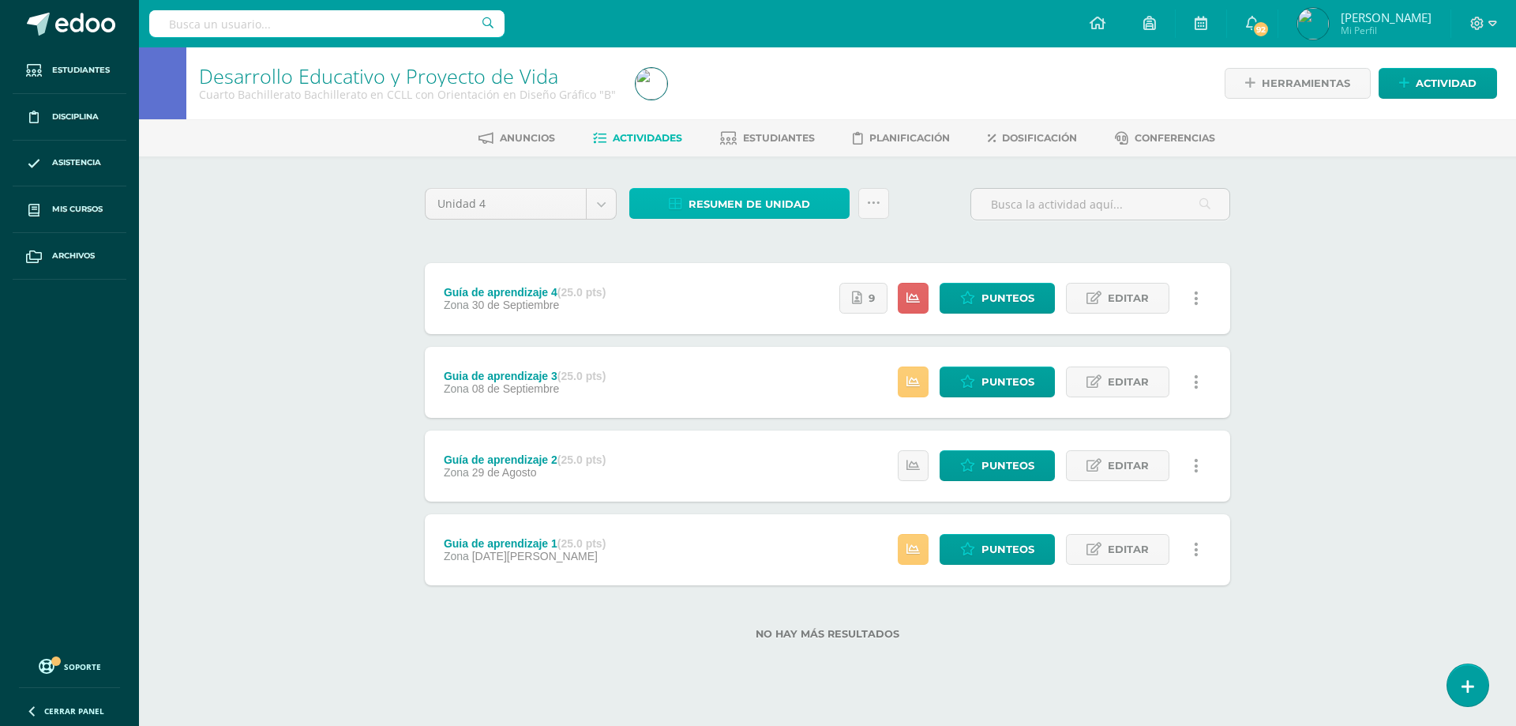
click at [756, 207] on span "Resumen de unidad" at bounding box center [749, 203] width 122 height 29
click at [752, 102] on link "Descargar como HTML" at bounding box center [739, 101] width 168 height 24
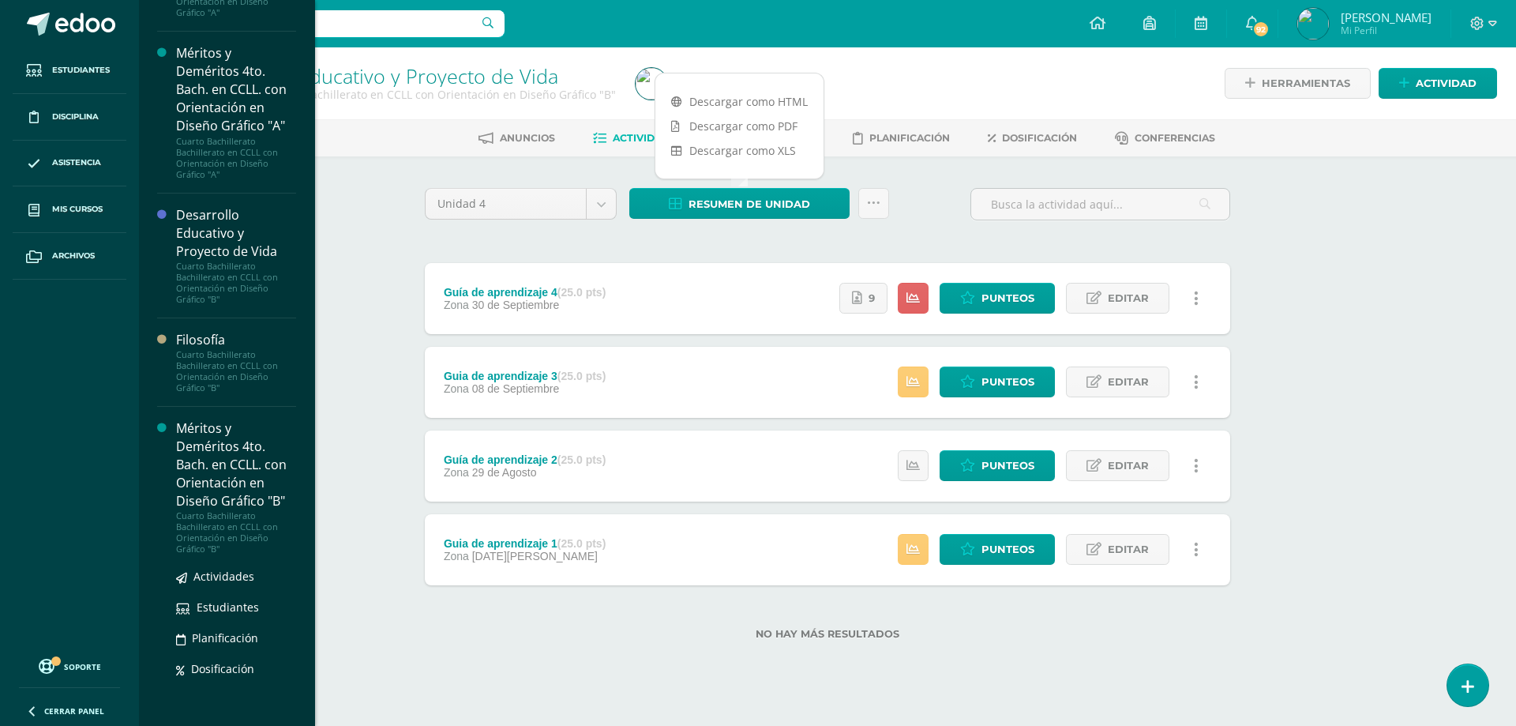
scroll to position [1103, 0]
click at [224, 575] on span "Actividades" at bounding box center [223, 574] width 61 height 15
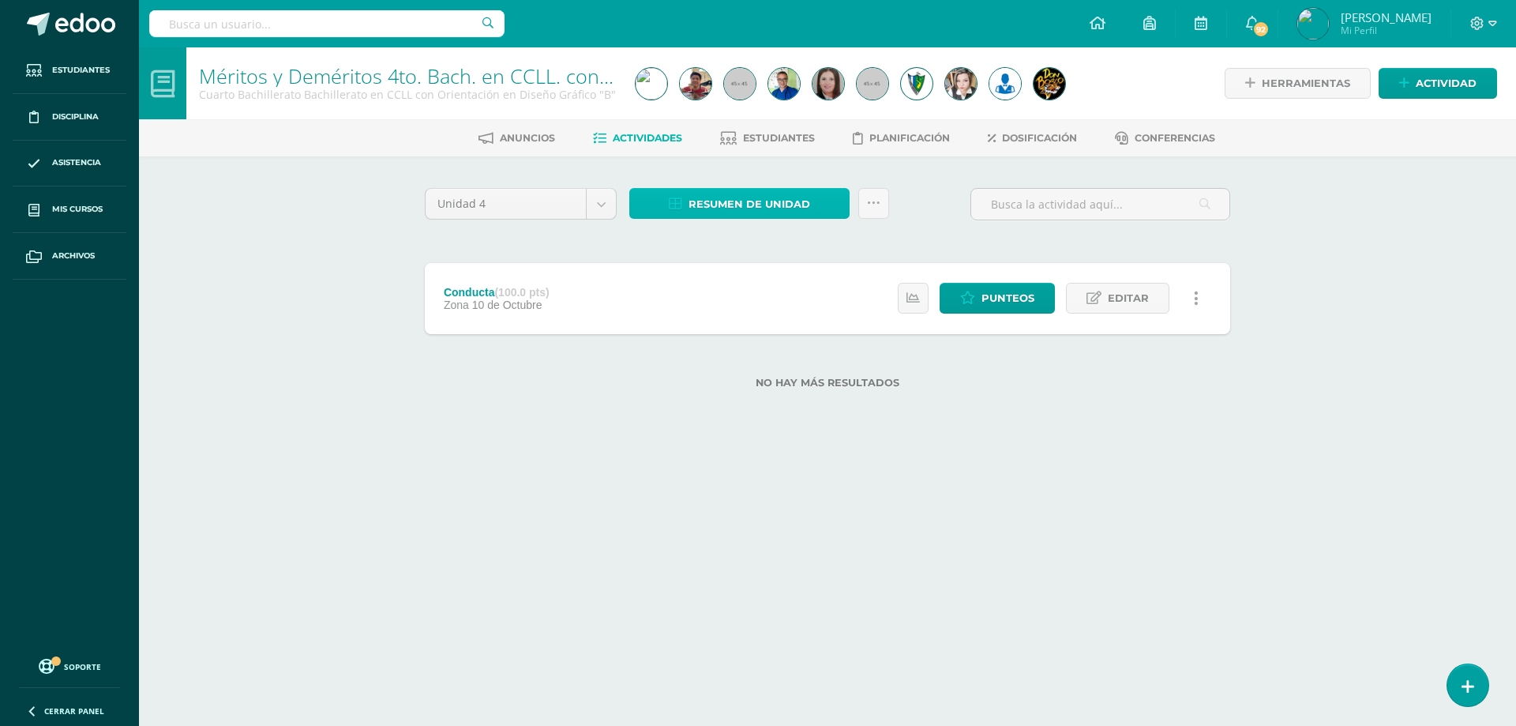
click at [744, 208] on span "Resumen de unidad" at bounding box center [749, 203] width 122 height 29
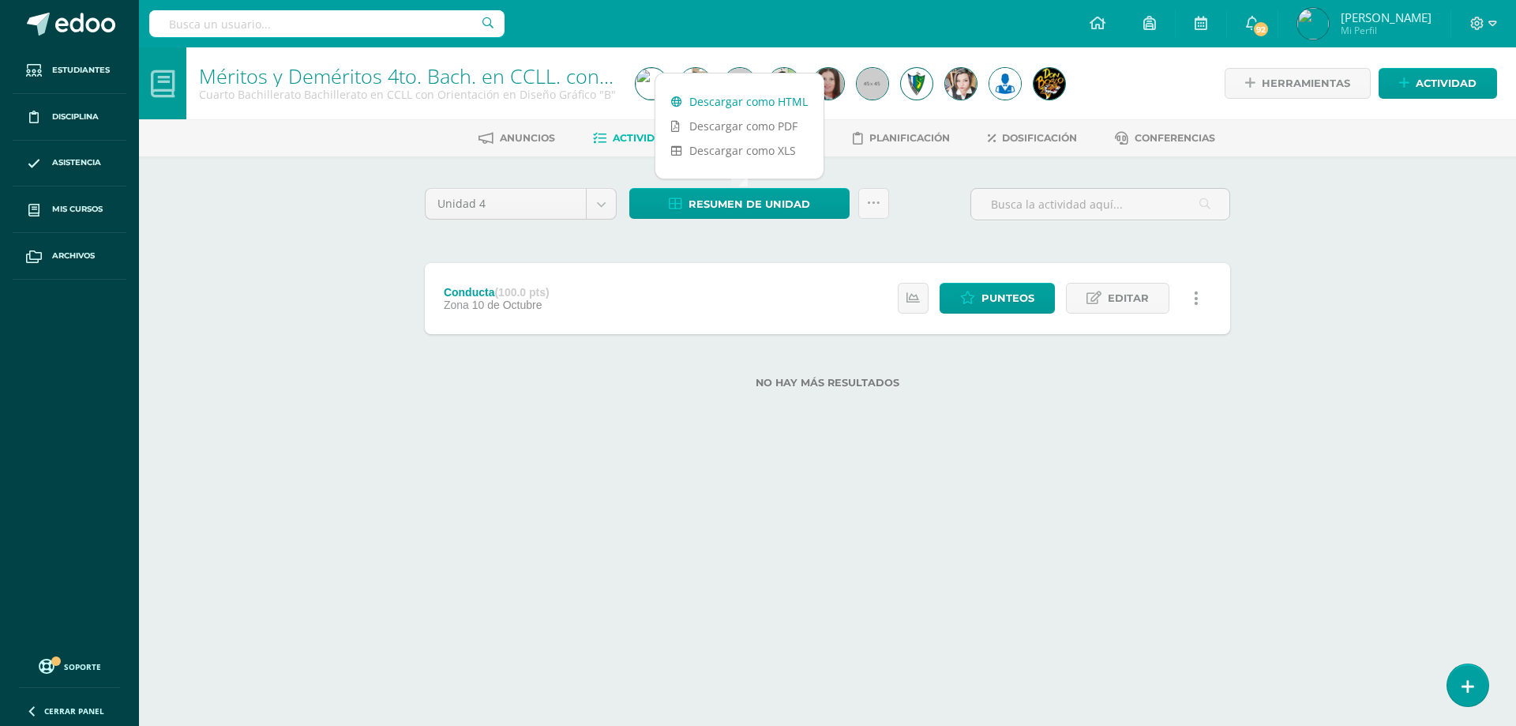
click at [699, 96] on link "Descargar como HTML" at bounding box center [739, 101] width 168 height 24
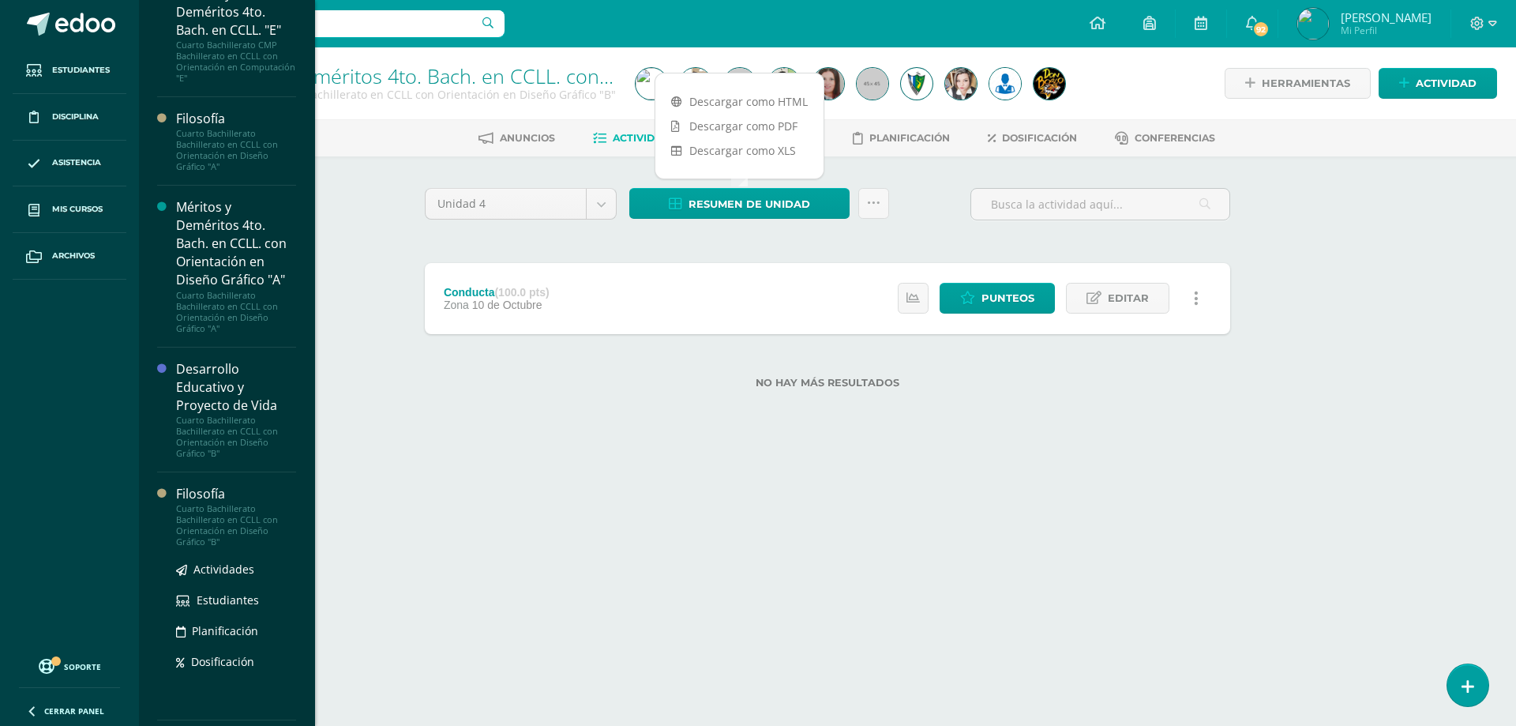
scroll to position [944, 0]
click at [223, 576] on span "Actividades" at bounding box center [223, 571] width 61 height 15
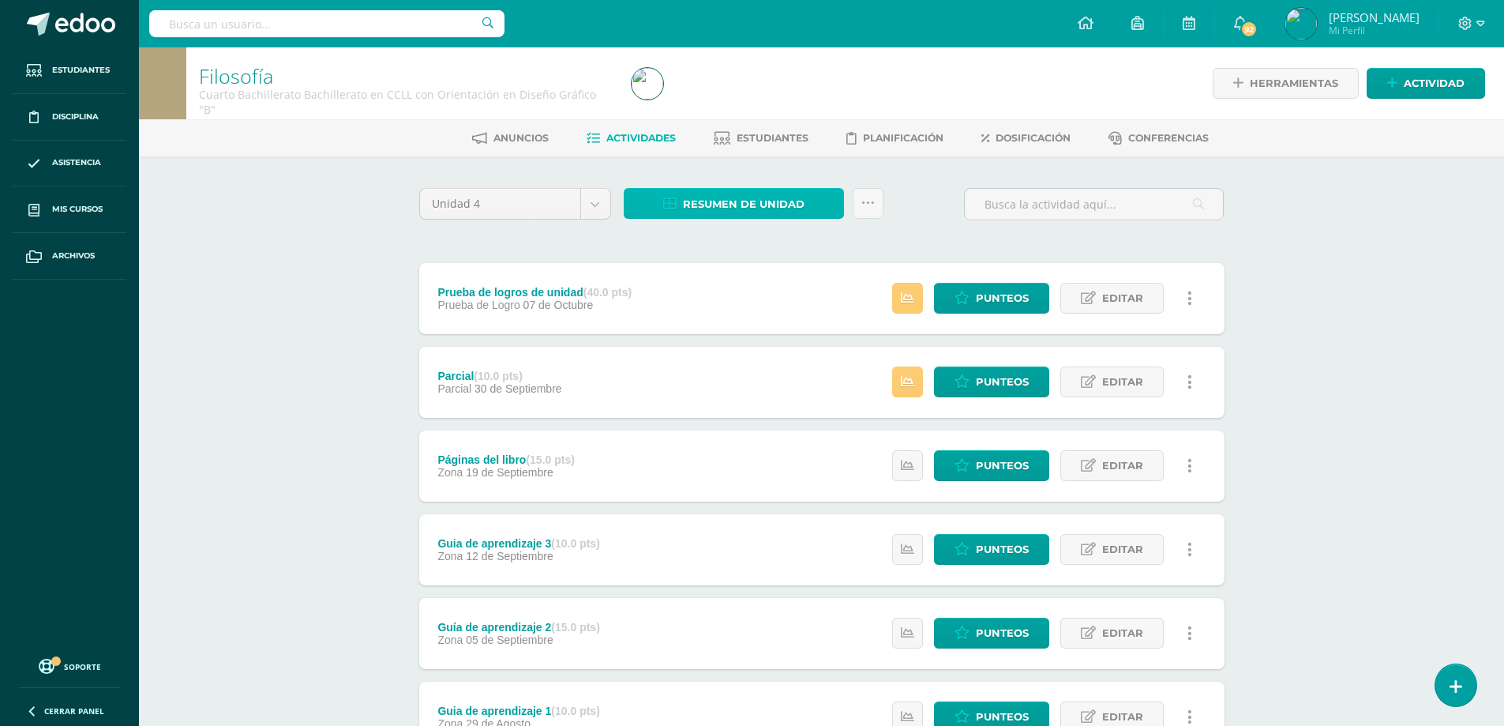
click at [740, 204] on span "Resumen de unidad" at bounding box center [744, 203] width 122 height 29
click at [743, 105] on link "Descargar como HTML" at bounding box center [734, 101] width 168 height 24
click at [1303, 225] on div "Filosofía Cuarto Bachillerato Bachillerato en CCLL con Orientación en Diseño Gr…" at bounding box center [821, 452] width 1365 height 810
click at [1480, 24] on icon at bounding box center [1480, 24] width 9 height 14
click at [1444, 107] on span "Cerrar sesión" at bounding box center [1431, 107] width 71 height 15
